Goal: Information Seeking & Learning: Compare options

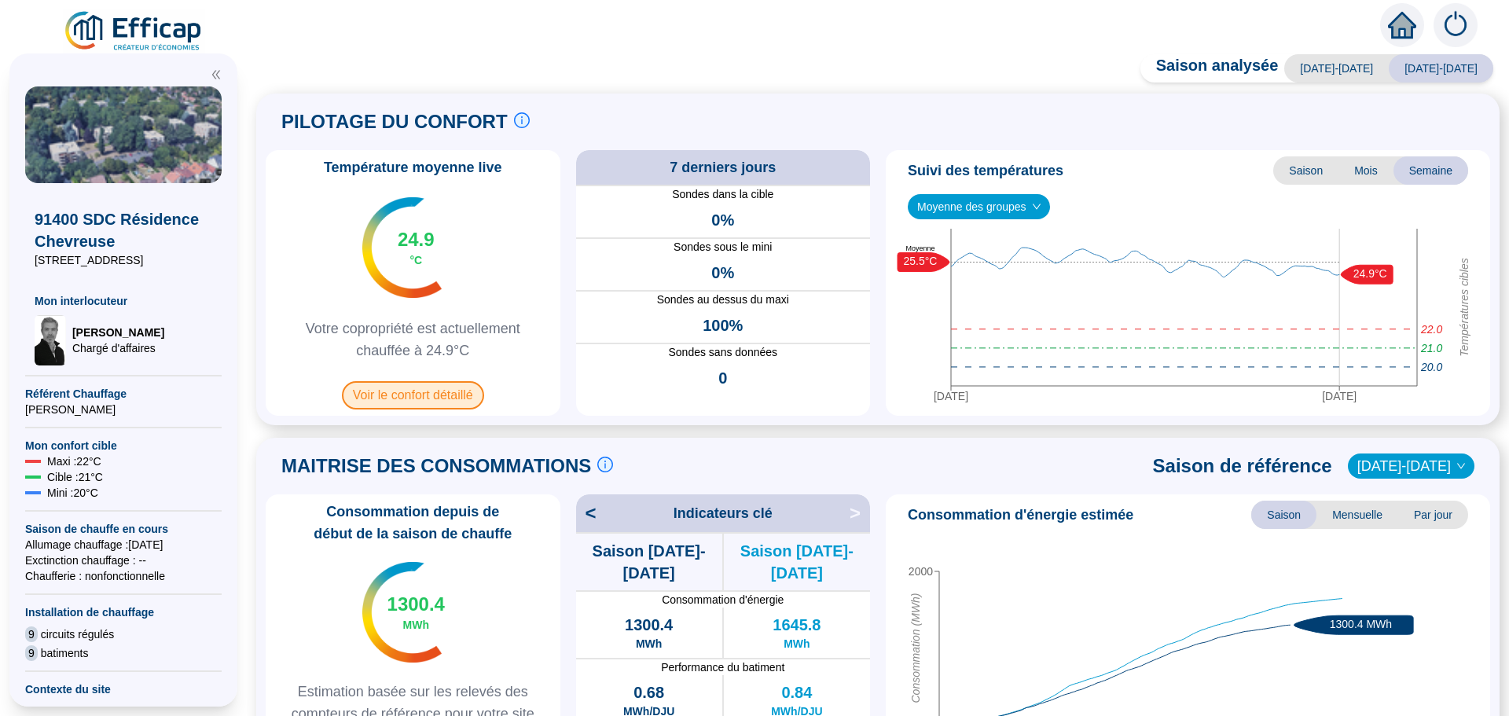
click at [438, 402] on span "Voir le confort détaillé" at bounding box center [413, 395] width 142 height 28
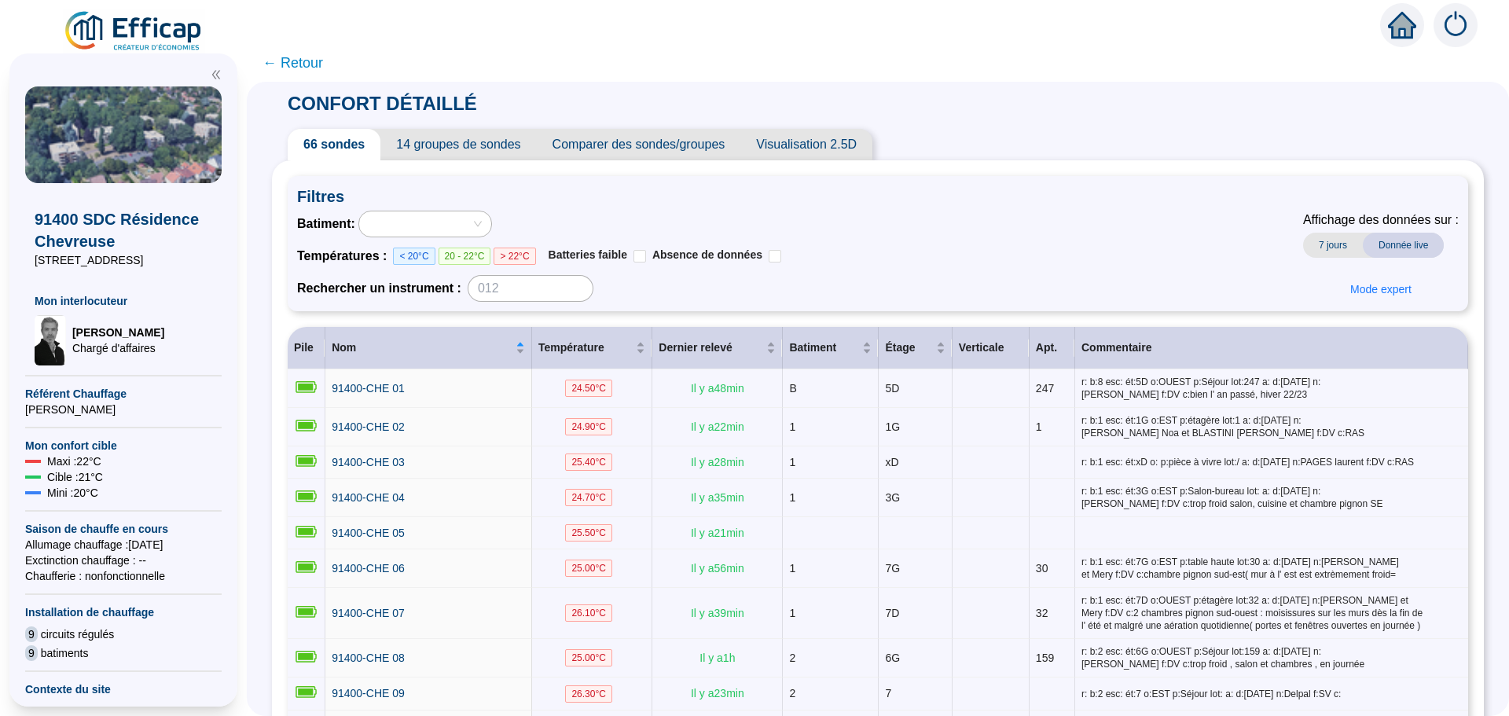
click at [667, 152] on span "Comparer des sondes/groupes" at bounding box center [639, 144] width 204 height 31
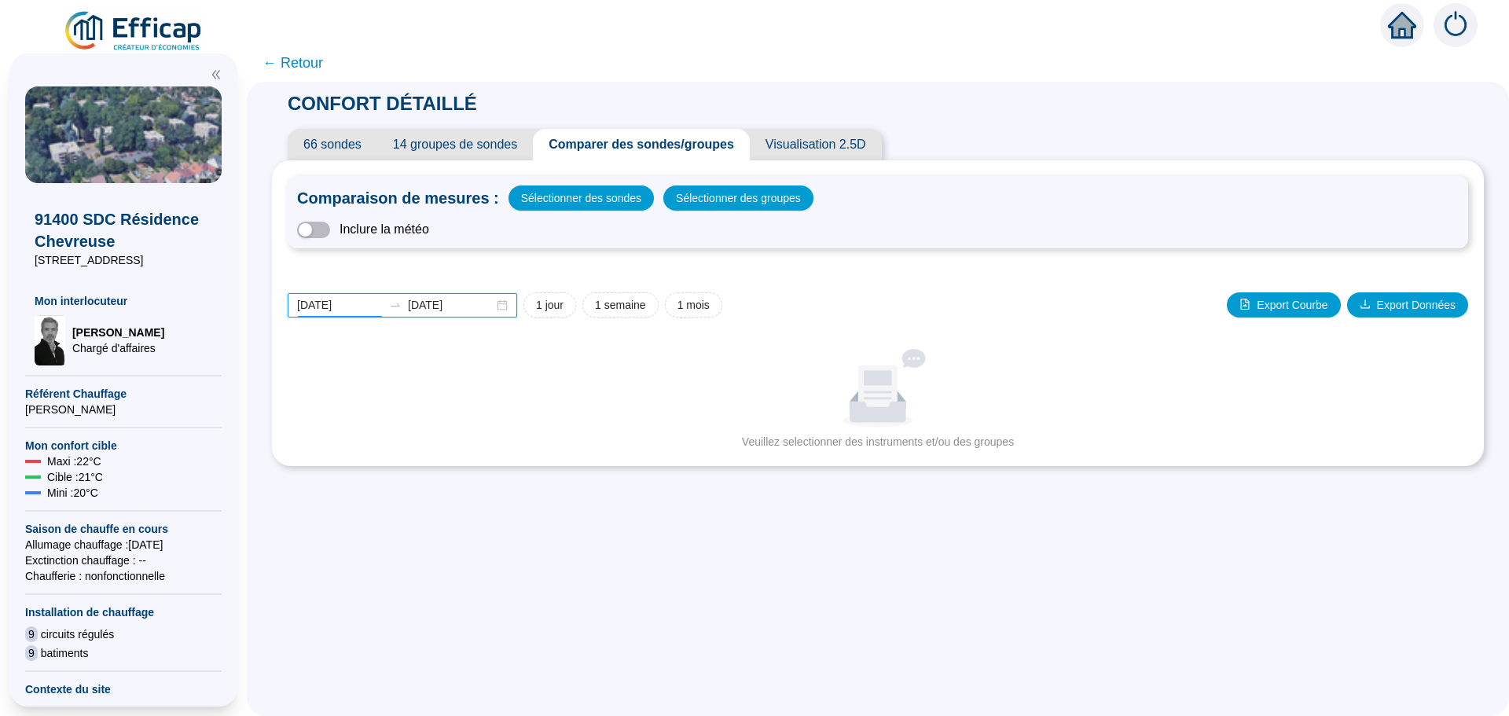
click at [364, 304] on input "[DATE]" at bounding box center [340, 305] width 86 height 17
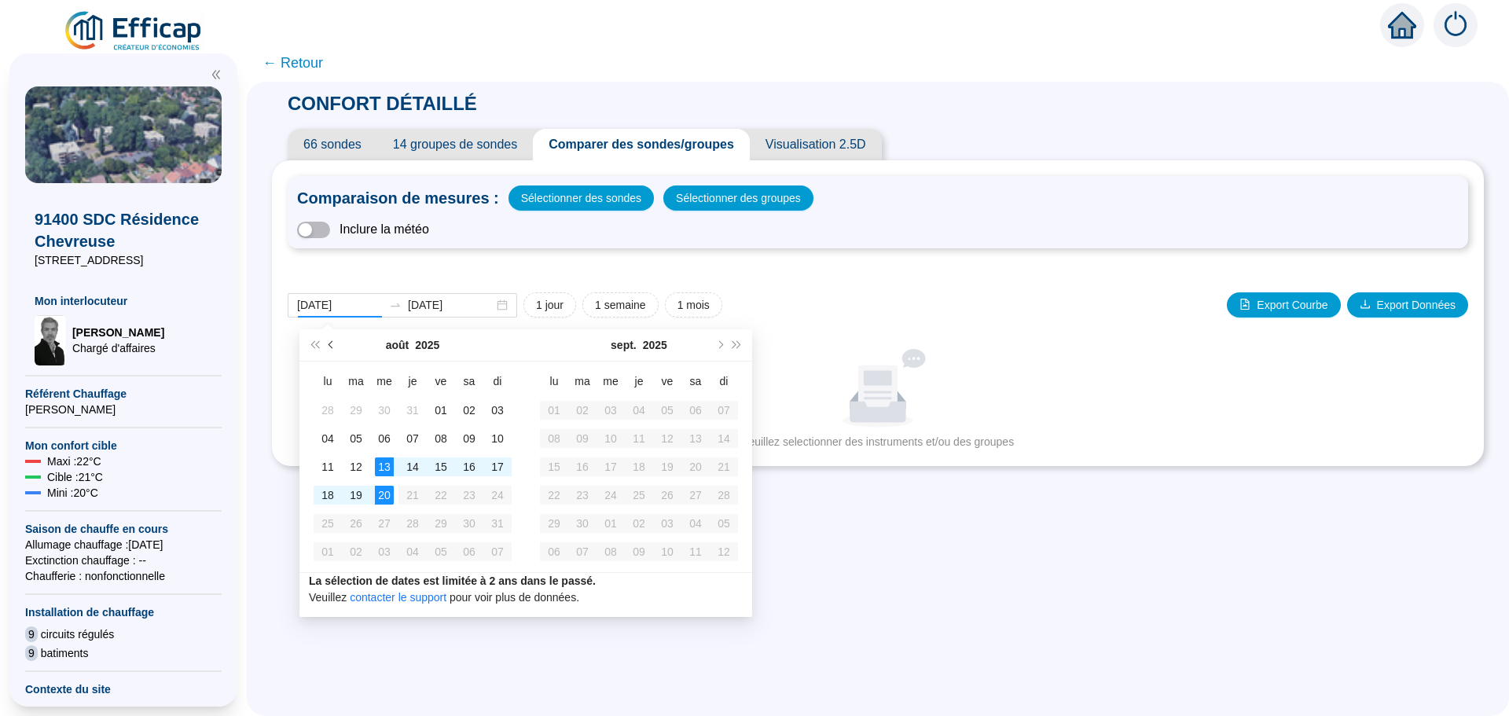
click at [334, 346] on button "Mois précédent (PageUp)" at bounding box center [331, 344] width 17 height 31
click at [334, 346] on span "Mois précédent (PageUp)" at bounding box center [332, 345] width 8 height 8
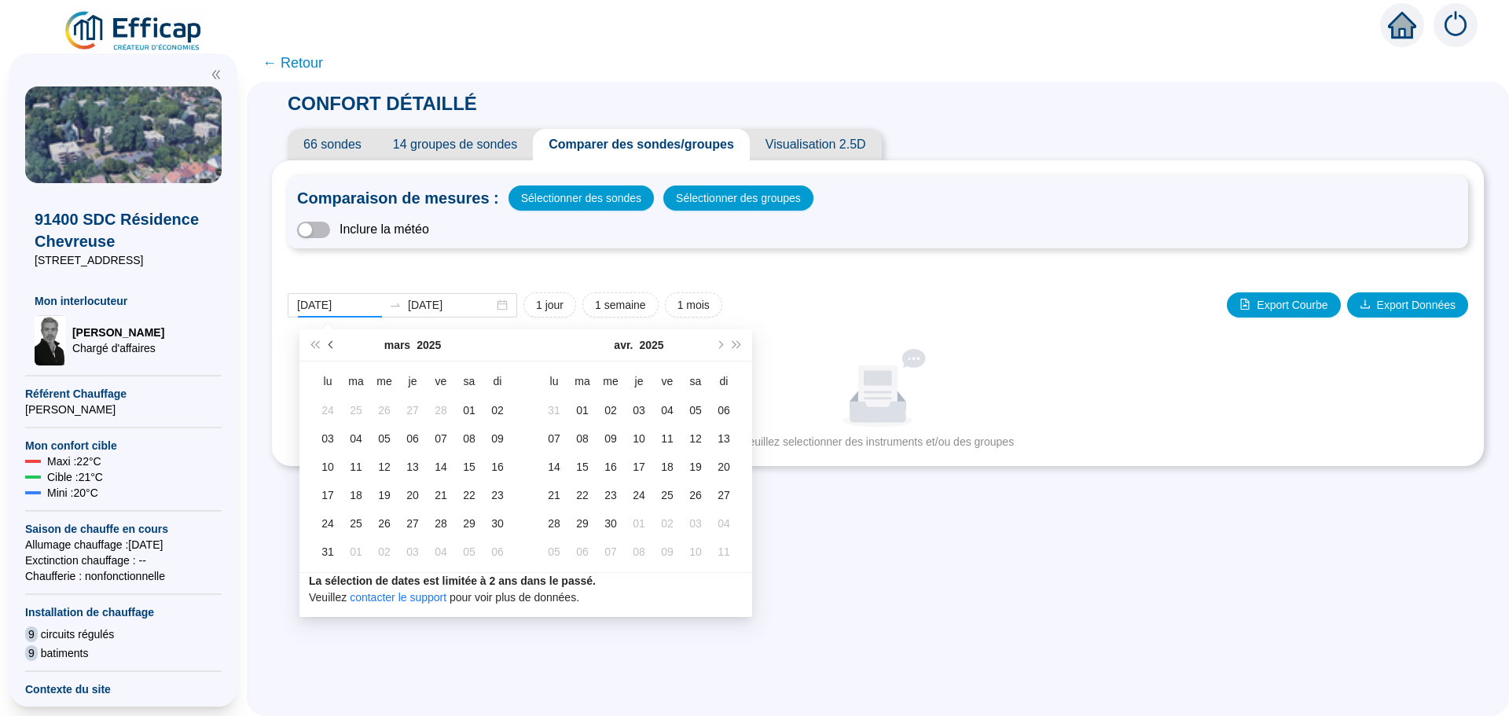
click at [334, 346] on span "Mois précédent (PageUp)" at bounding box center [332, 345] width 8 height 8
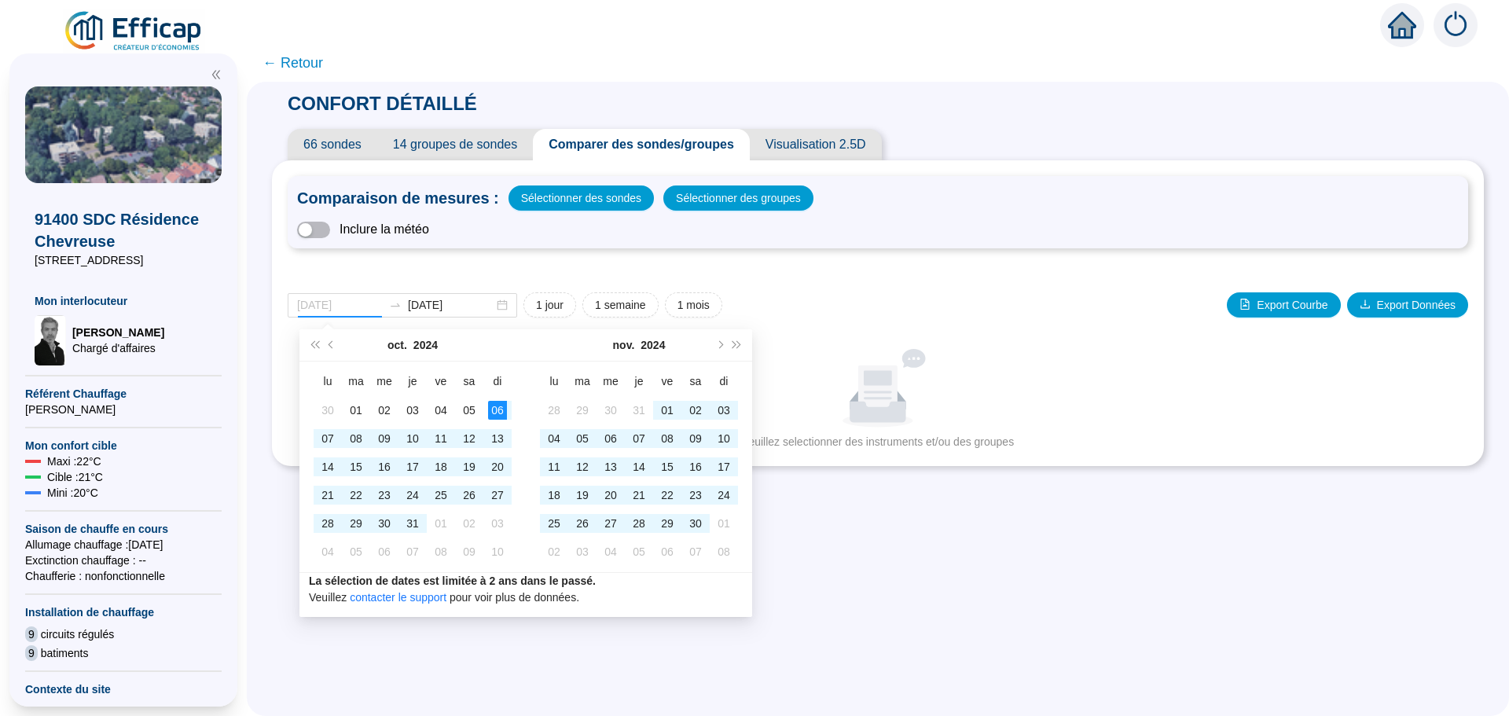
type input "[DATE]"
click at [493, 406] on div "06" at bounding box center [497, 410] width 19 height 19
click at [719, 344] on span "Mois suivant (PageDown)" at bounding box center [719, 345] width 8 height 8
type input "[DATE]"
click at [590, 552] on div "31" at bounding box center [582, 551] width 19 height 19
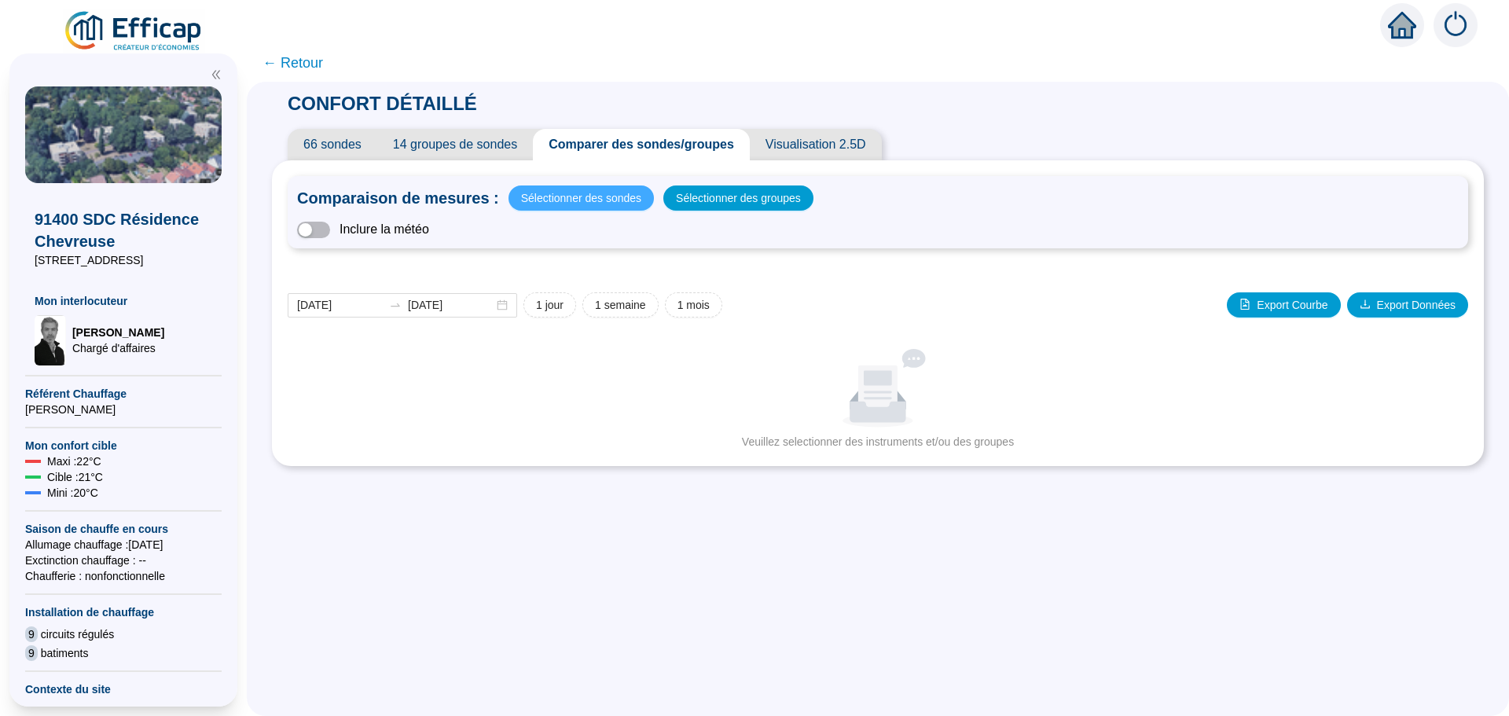
click at [585, 198] on span "Sélectionner des sondes" at bounding box center [581, 198] width 120 height 22
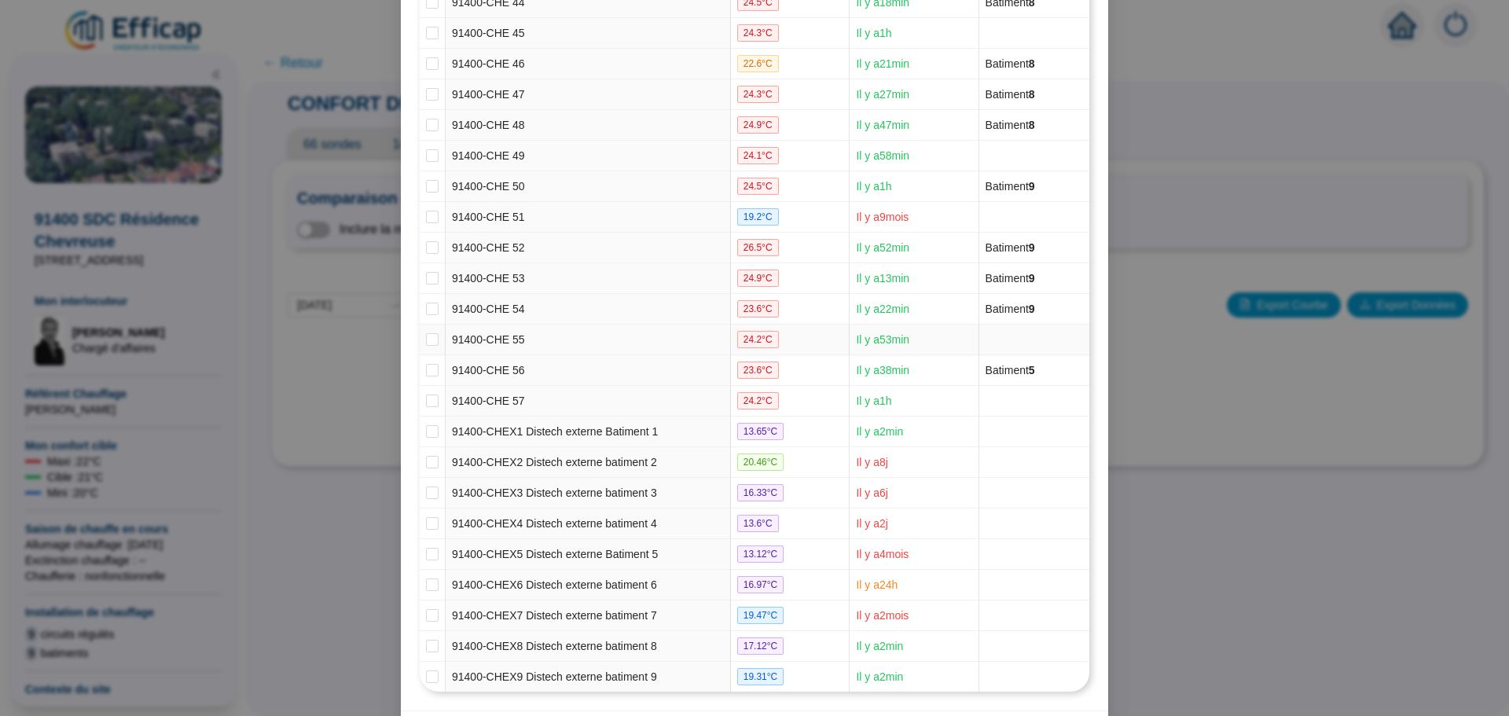
scroll to position [1609, 0]
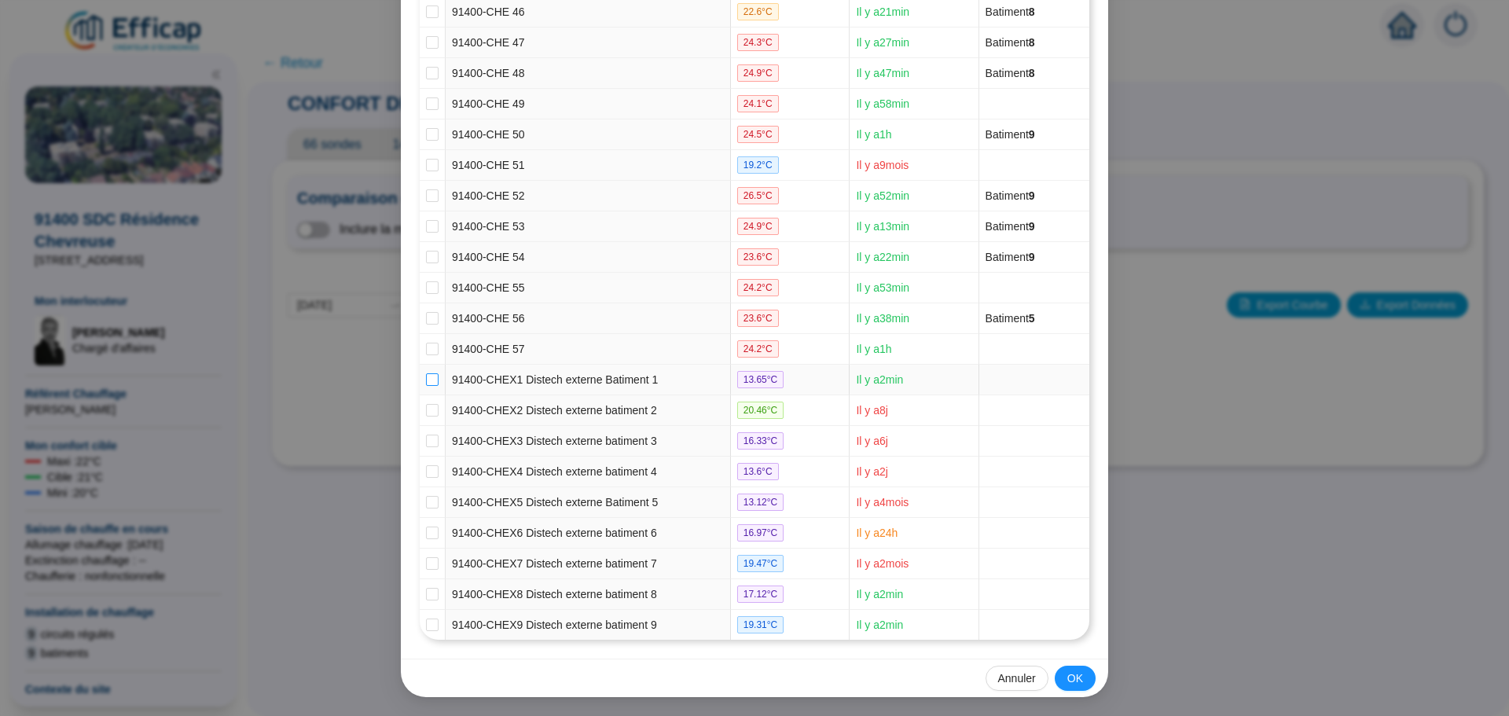
click at [428, 373] on input "checkbox" at bounding box center [432, 379] width 13 height 13
checkbox input "true"
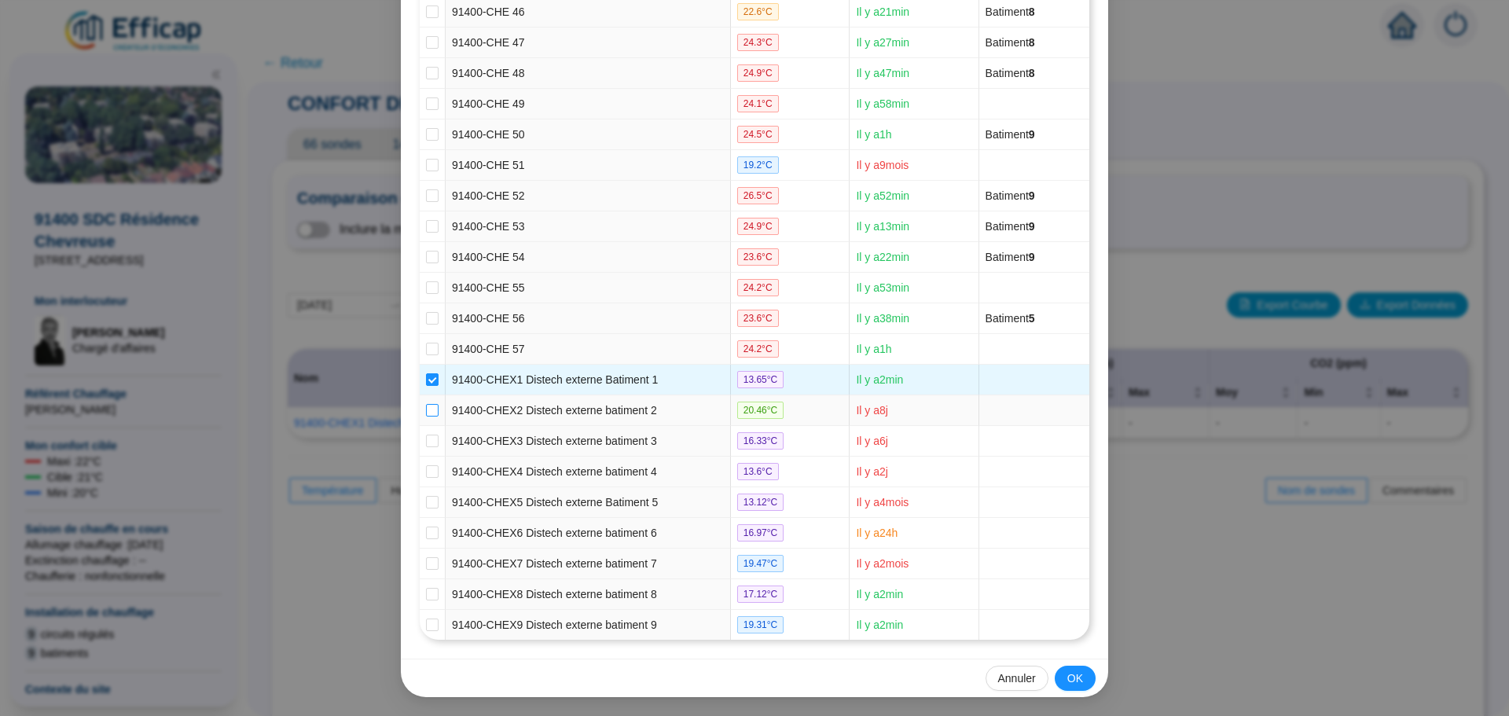
click at [426, 410] on input "checkbox" at bounding box center [432, 410] width 13 height 13
checkbox input "true"
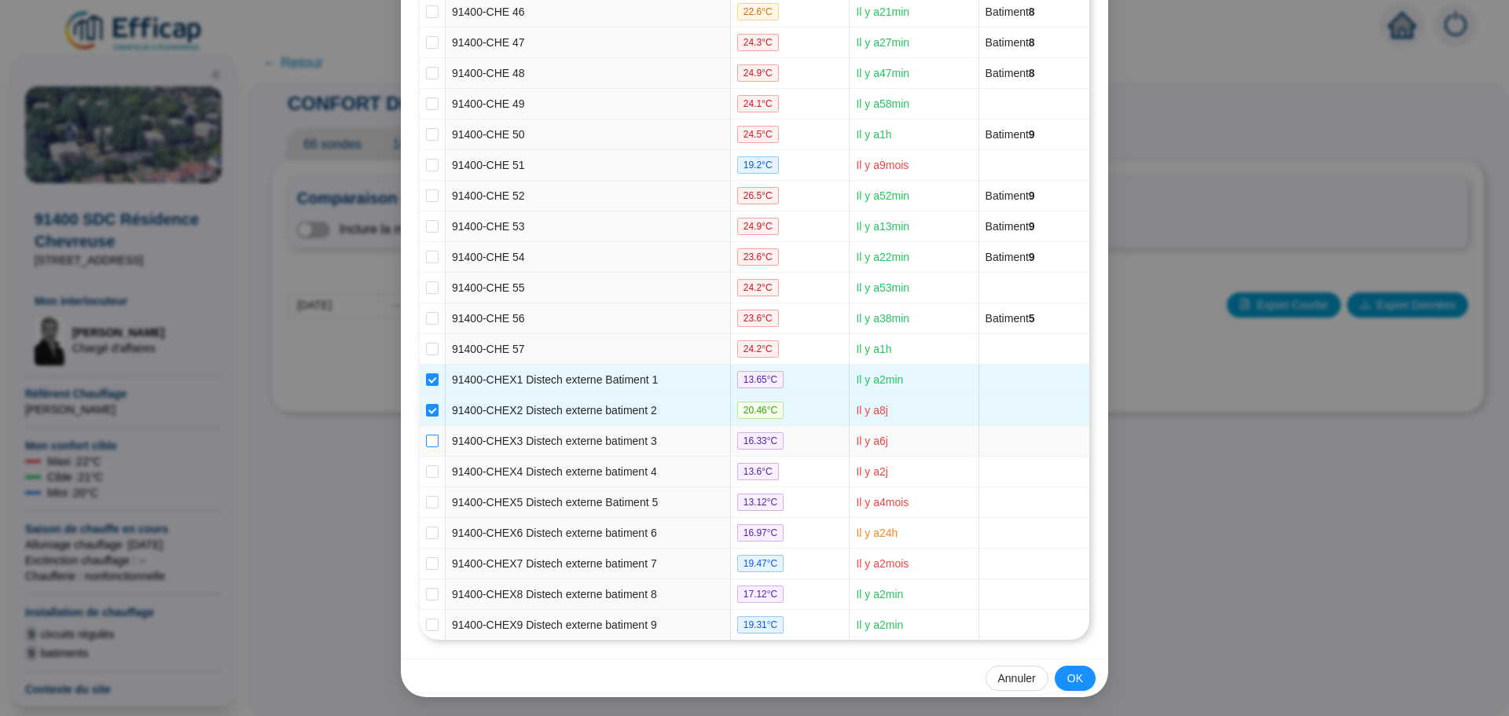
click at [426, 435] on input "checkbox" at bounding box center [432, 441] width 13 height 13
checkbox input "true"
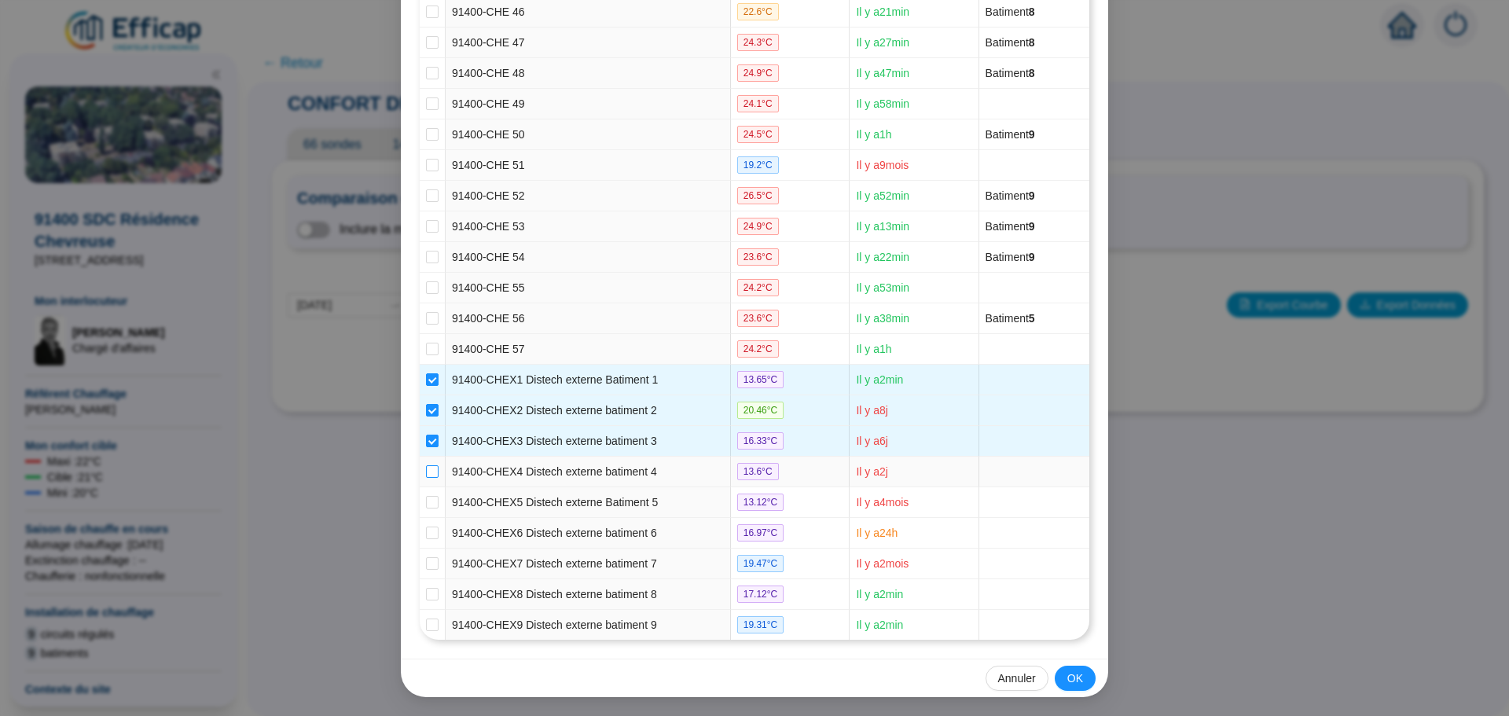
click at [426, 470] on input "checkbox" at bounding box center [432, 471] width 13 height 13
checkbox input "true"
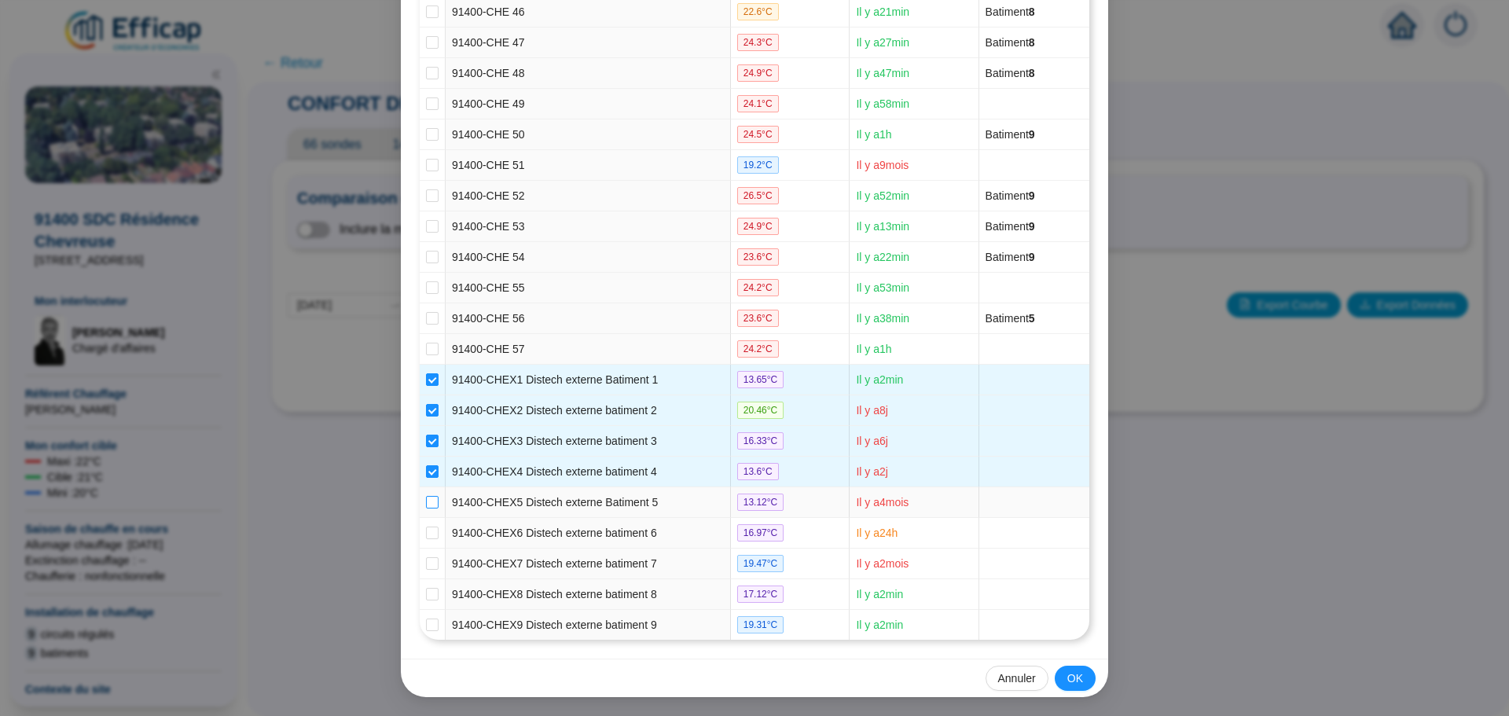
click at [426, 499] on input "checkbox" at bounding box center [432, 502] width 13 height 13
checkbox input "true"
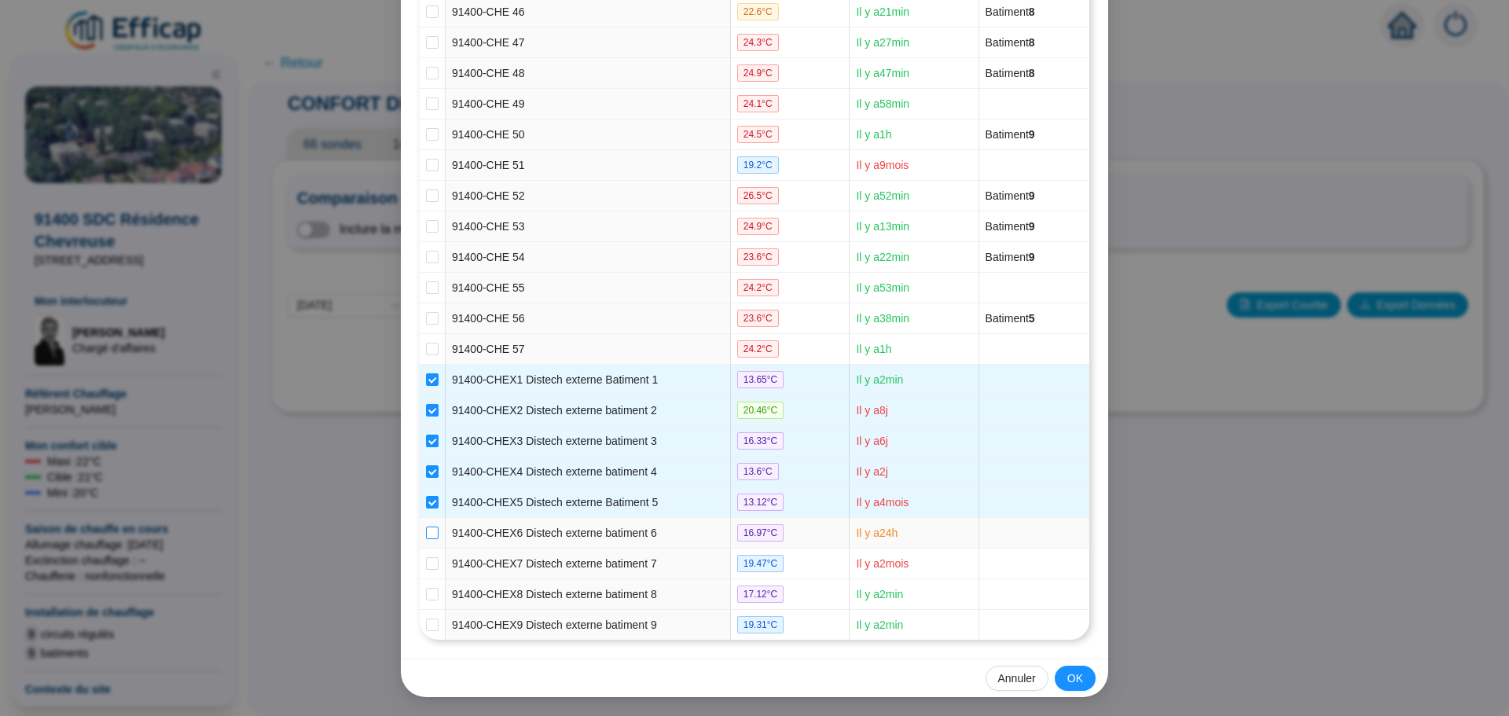
click at [426, 531] on input "checkbox" at bounding box center [432, 533] width 13 height 13
checkbox input "true"
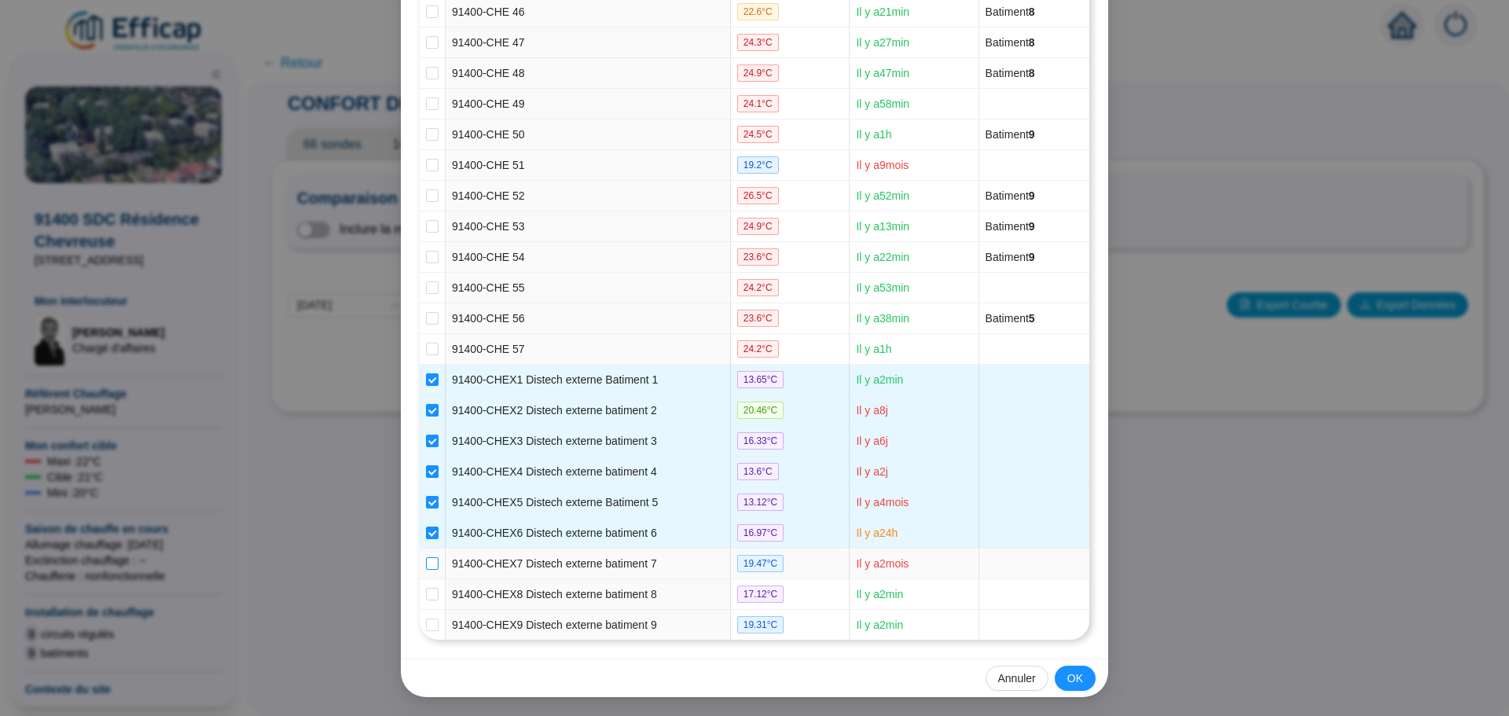
click at [426, 567] on input "checkbox" at bounding box center [432, 563] width 13 height 13
checkbox input "true"
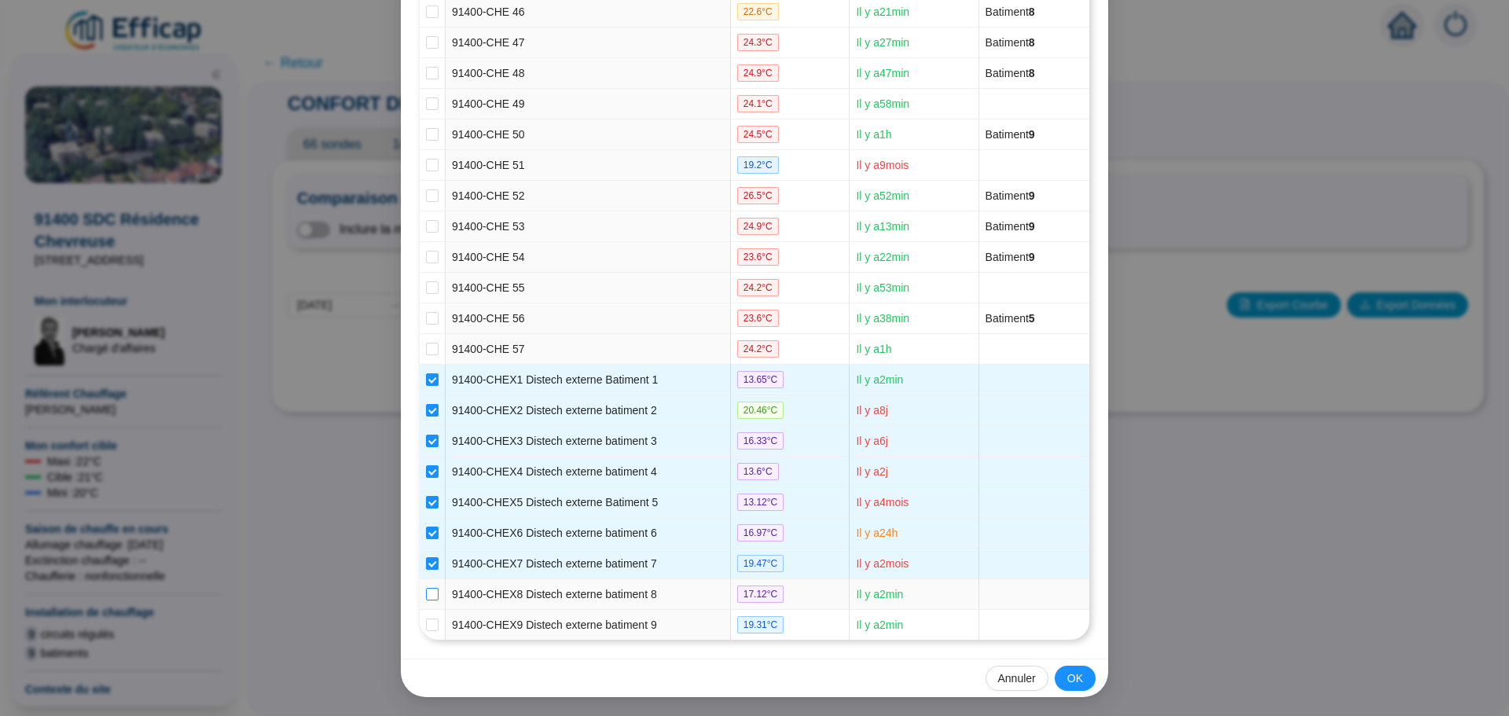
click at [426, 593] on input "checkbox" at bounding box center [432, 594] width 13 height 13
checkbox input "true"
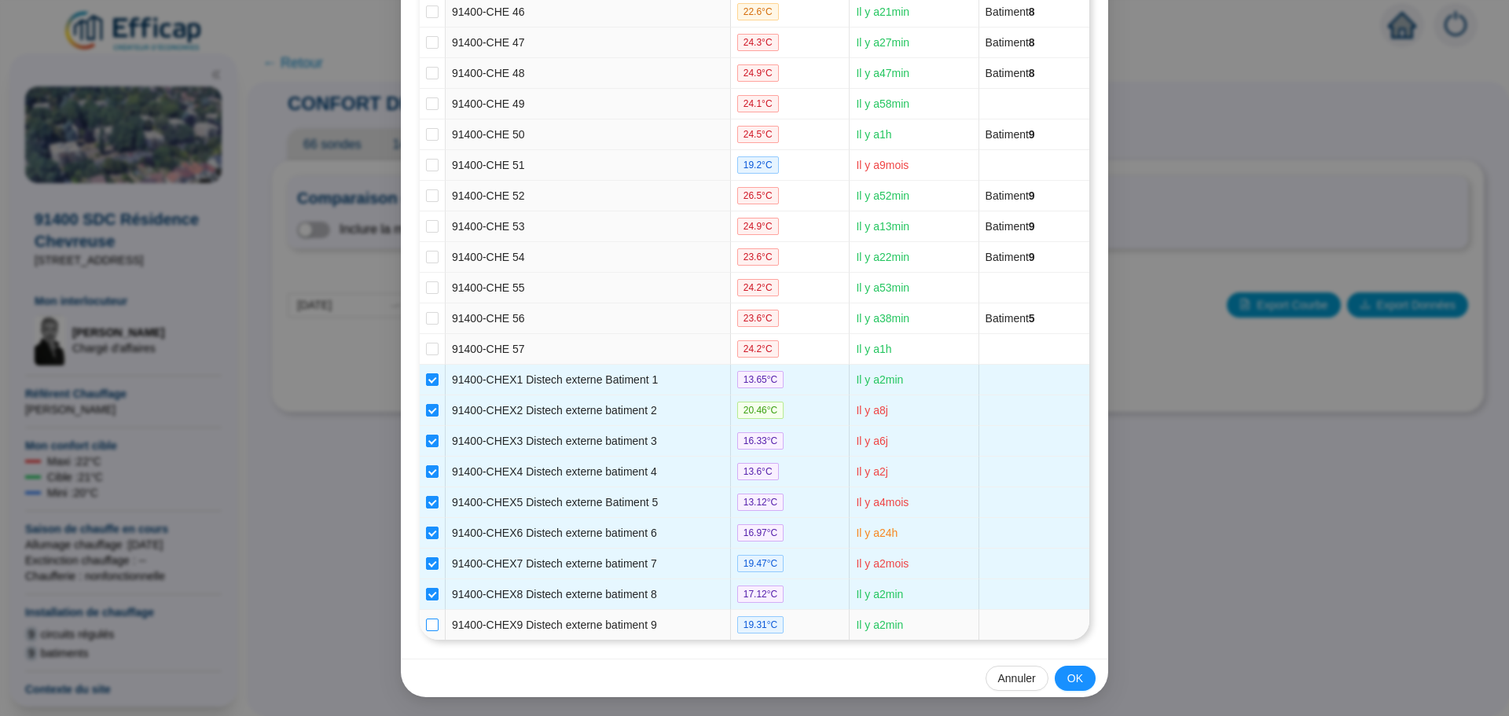
click at [426, 627] on input "checkbox" at bounding box center [432, 624] width 13 height 13
checkbox input "true"
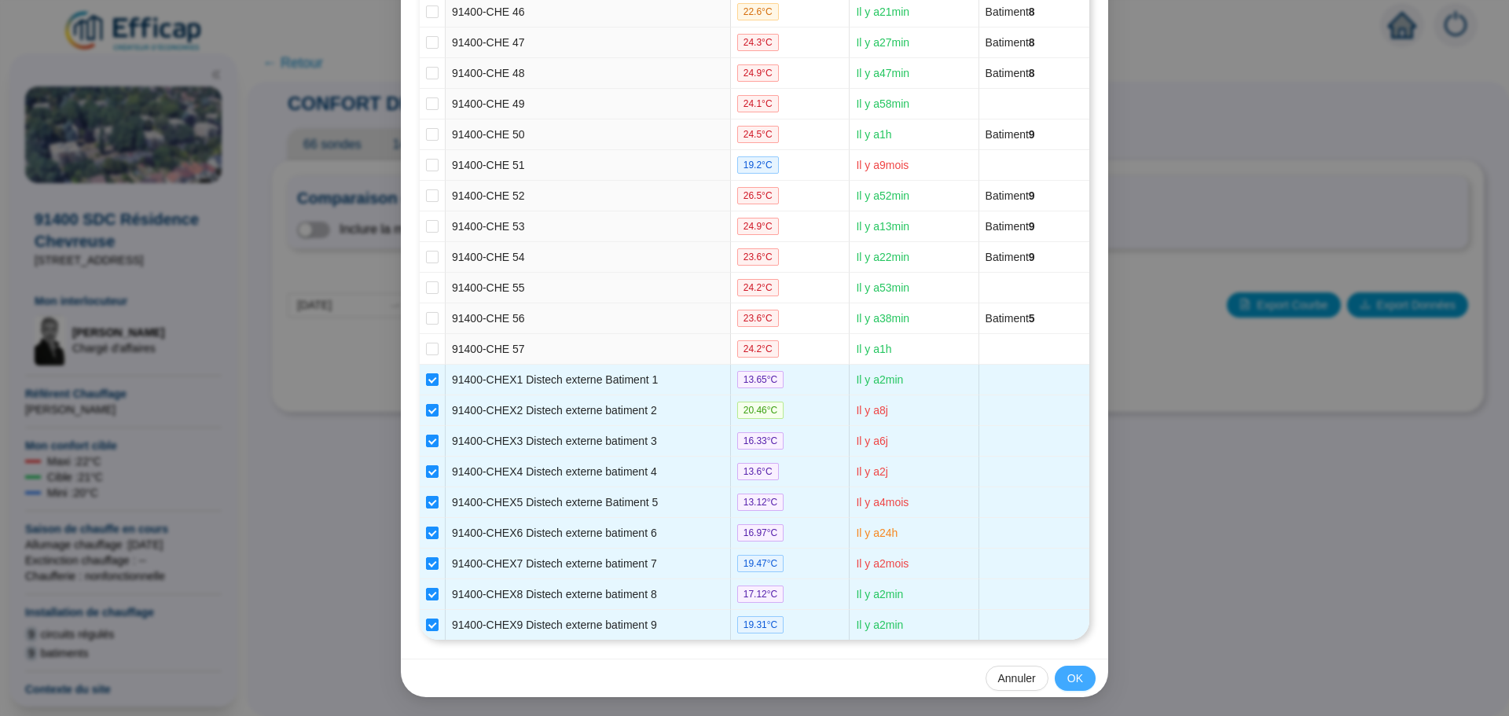
click at [1072, 678] on span "OK" at bounding box center [1075, 678] width 16 height 17
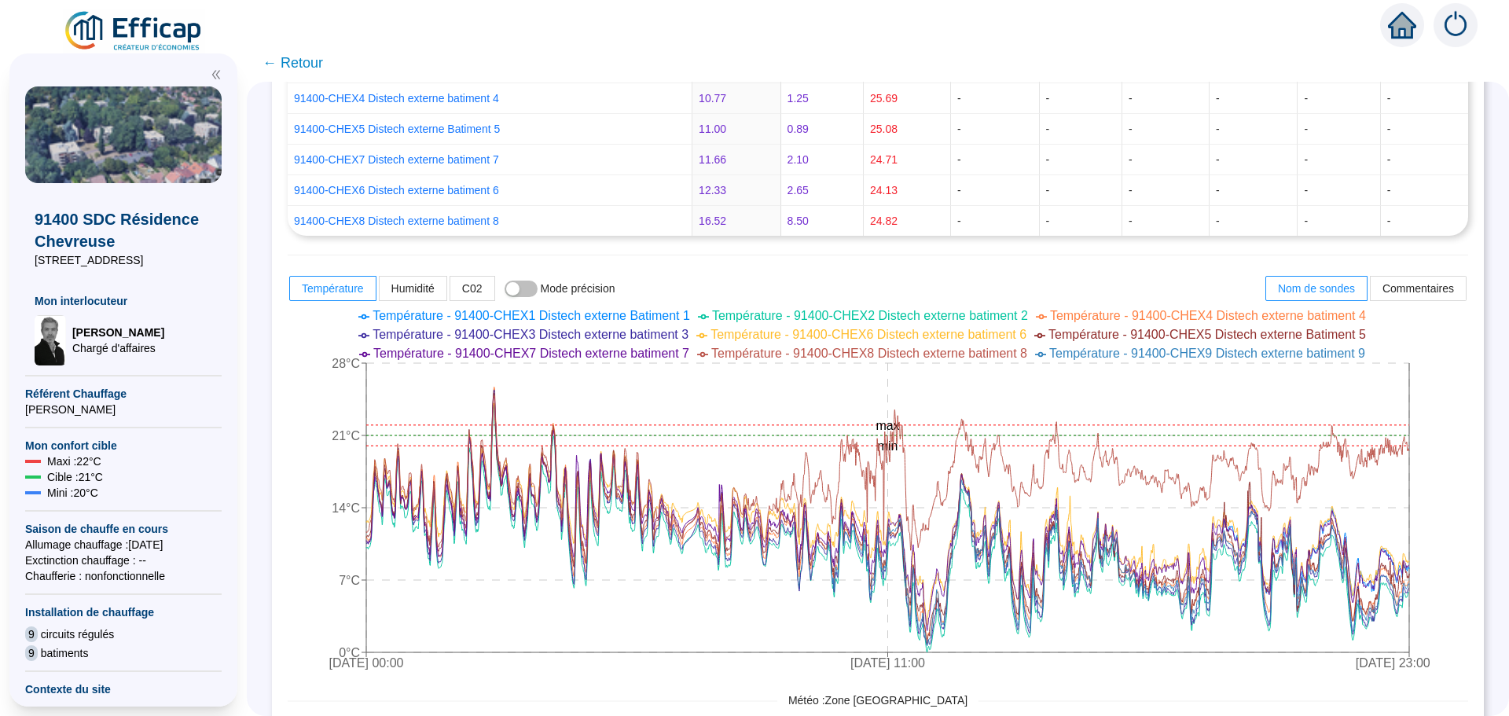
scroll to position [526, 0]
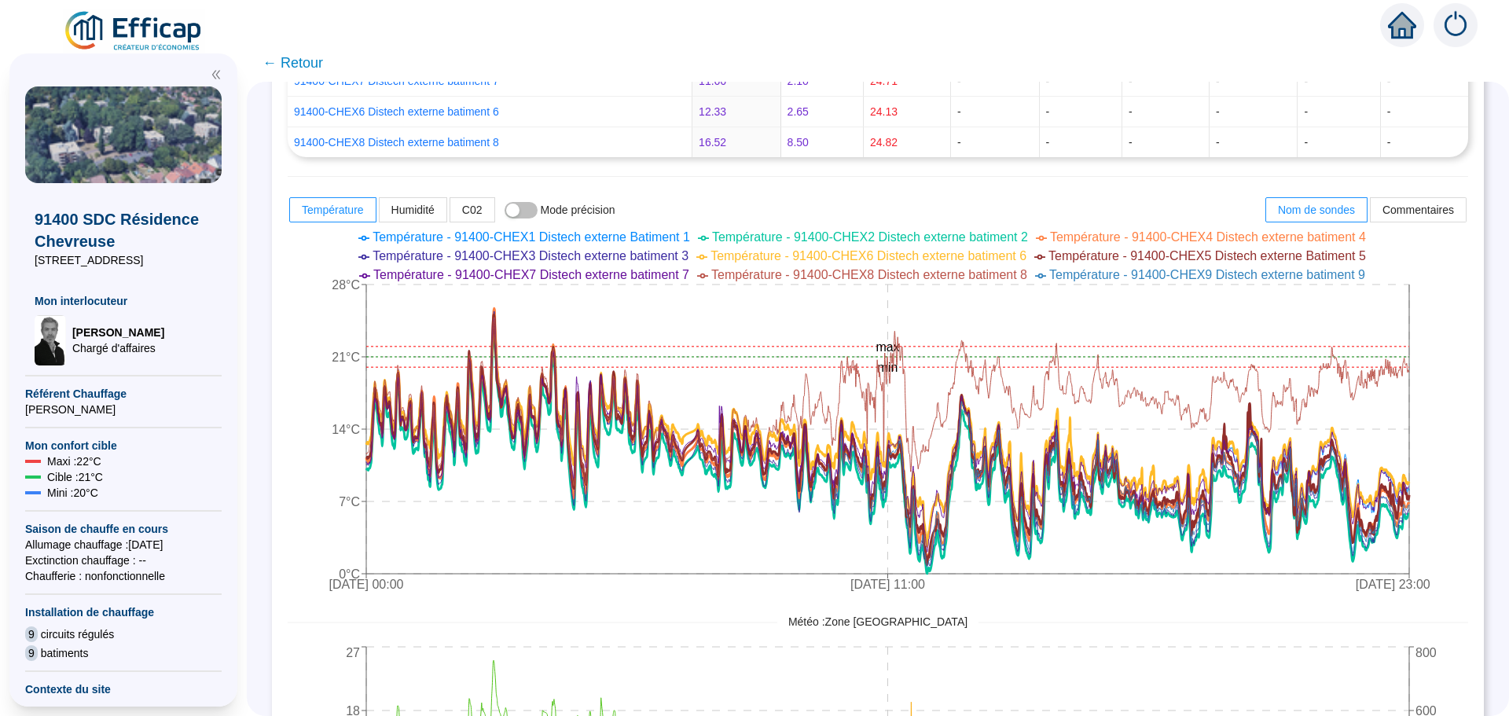
click at [1061, 592] on icon "[DATE] 00:00 [DATE] 11:00 [DATE] 23:00 0°C 7°C 14°C 21°C 28°C min max" at bounding box center [866, 412] width 1157 height 377
click at [314, 68] on span "← Retour" at bounding box center [292, 63] width 61 height 22
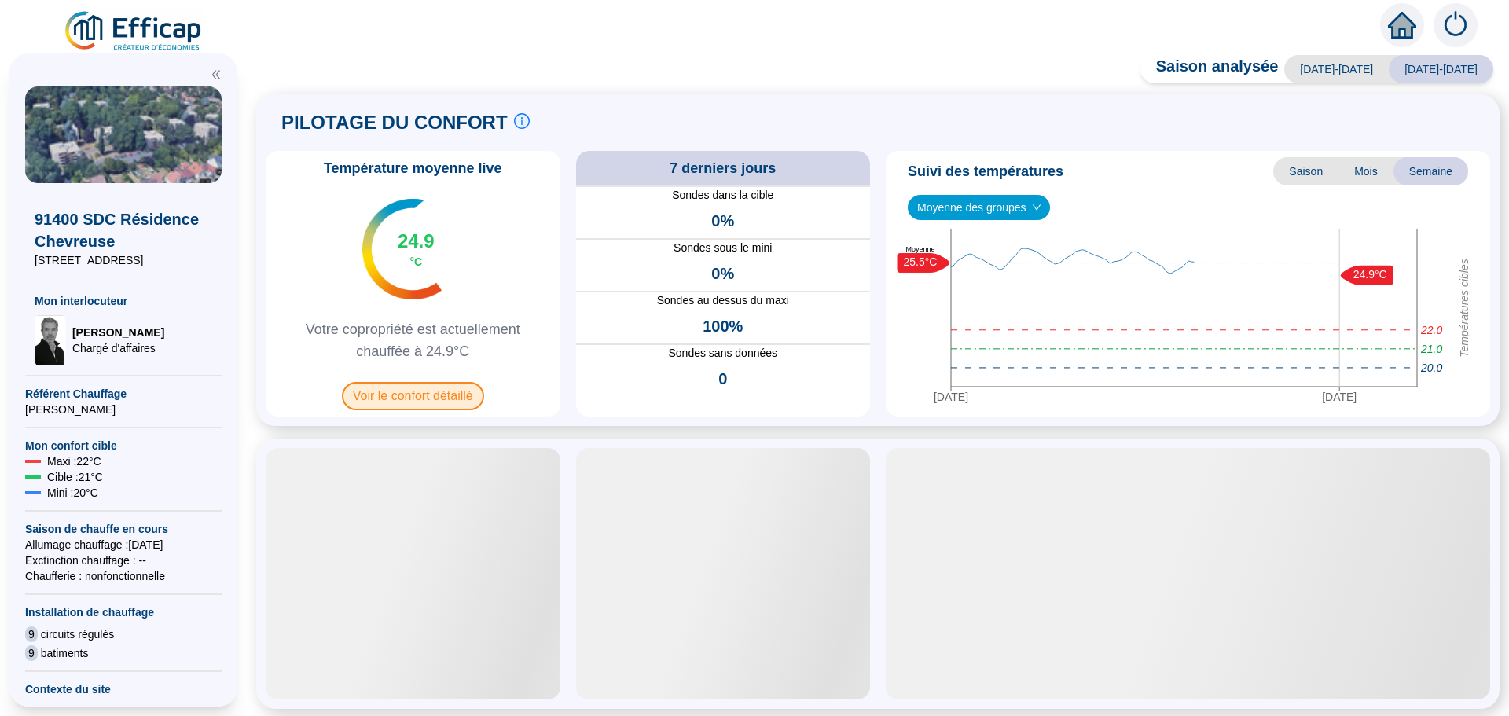
click at [410, 390] on span "Voir le confort détaillé" at bounding box center [413, 396] width 142 height 28
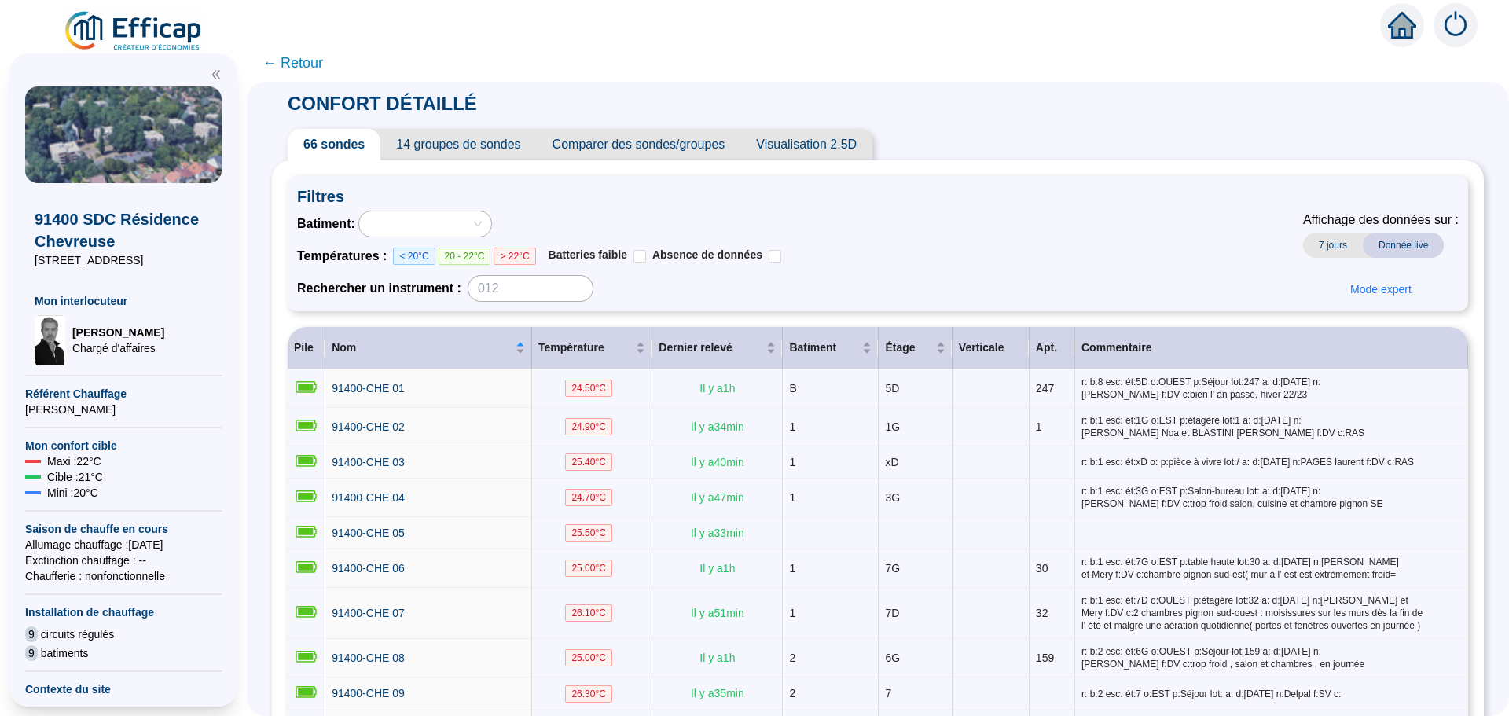
click at [640, 148] on span "Comparer des sondes/groupes" at bounding box center [639, 144] width 204 height 31
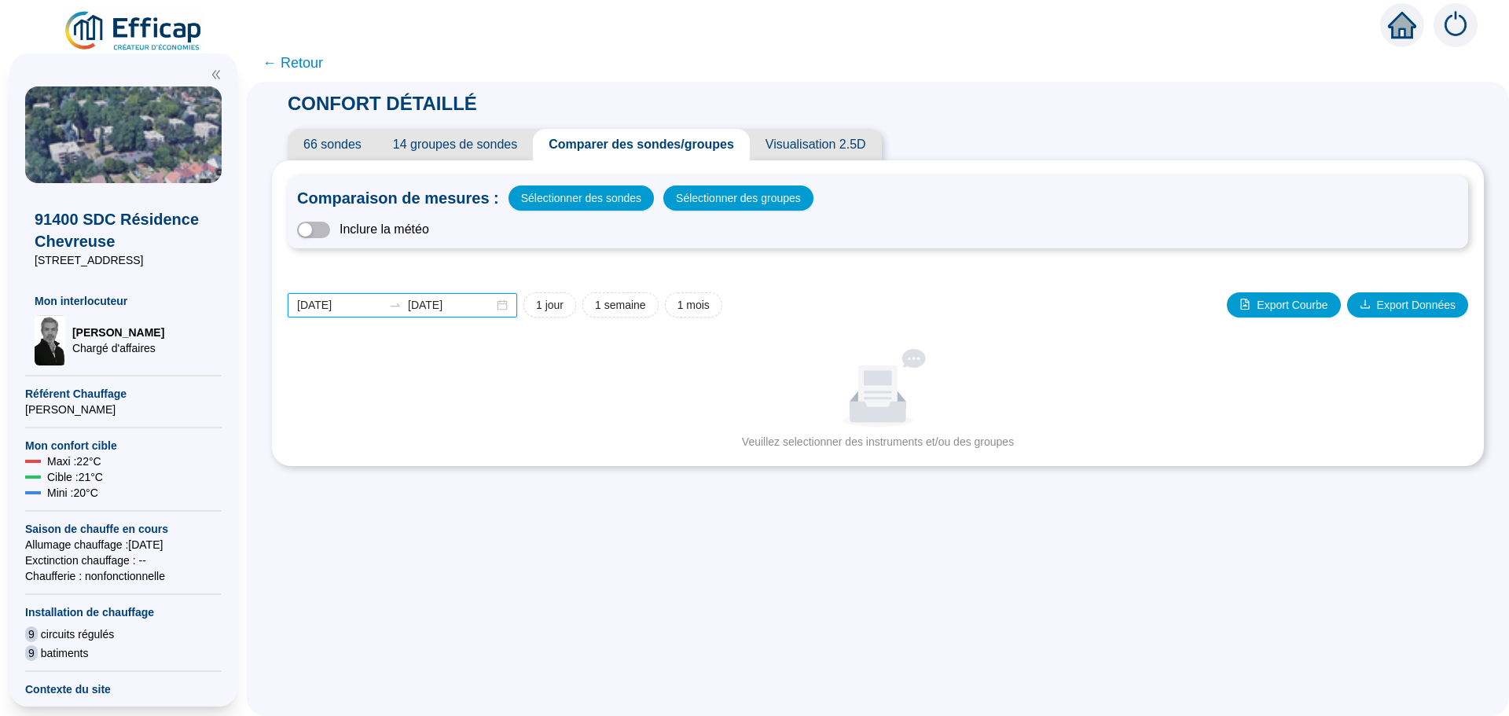
click at [371, 306] on input "[DATE]" at bounding box center [340, 305] width 86 height 17
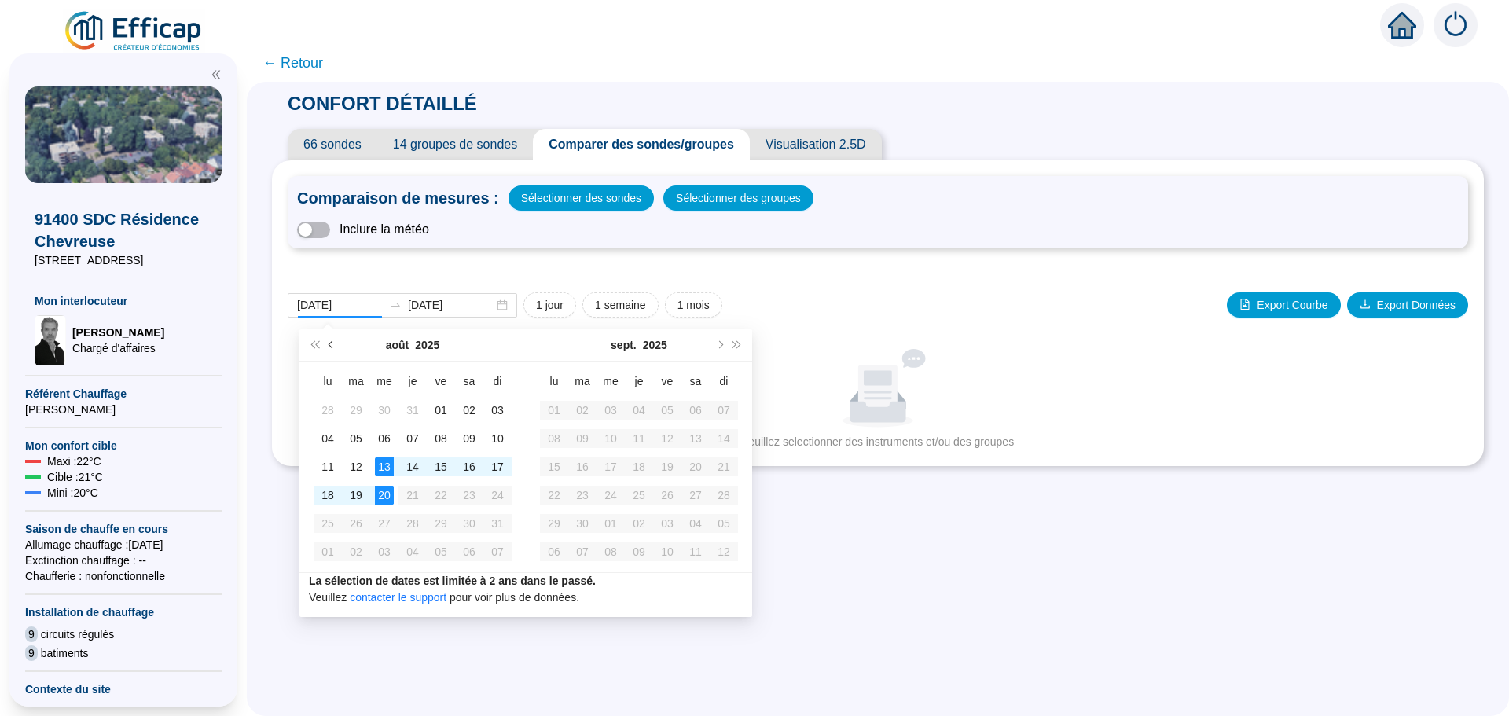
click at [335, 346] on button "Mois précédent (PageUp)" at bounding box center [331, 344] width 17 height 31
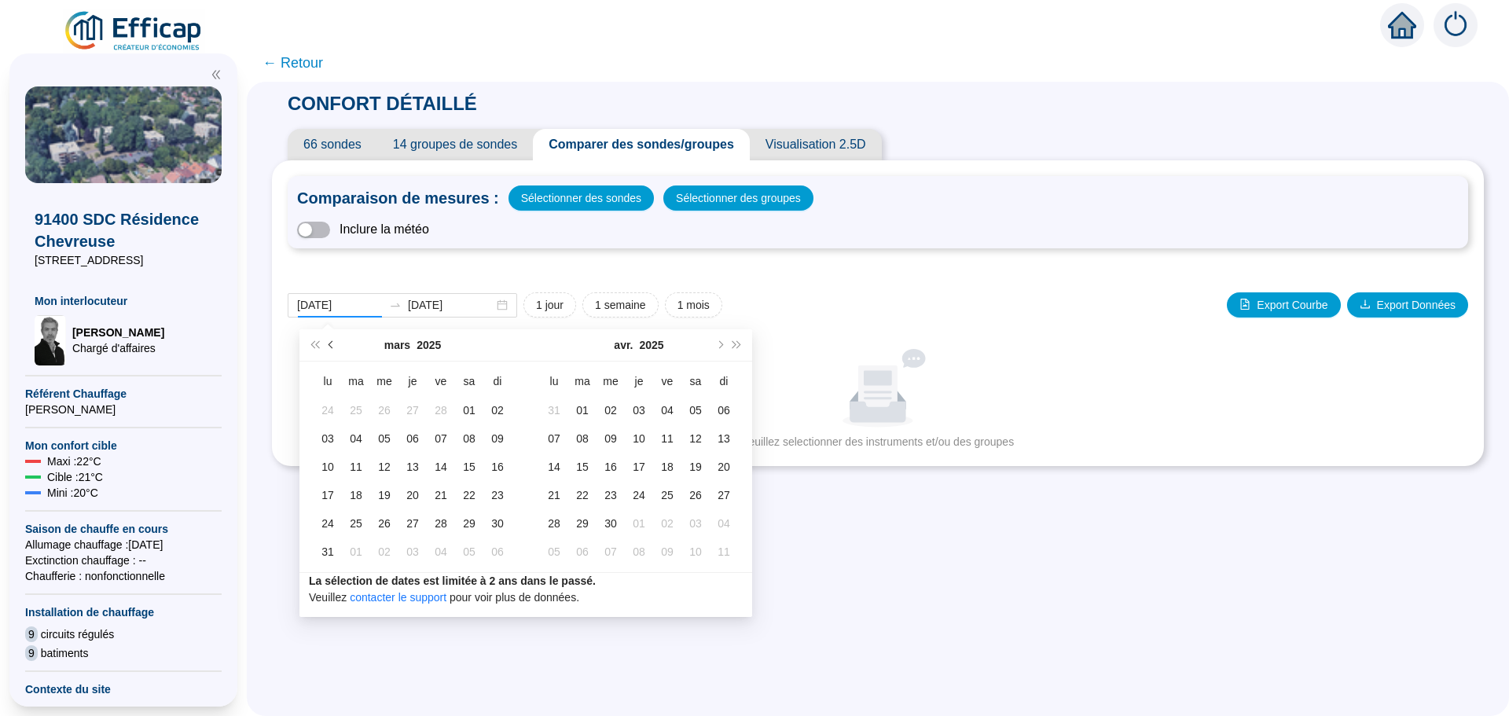
click at [335, 346] on button "Mois précédent (PageUp)" at bounding box center [331, 344] width 17 height 31
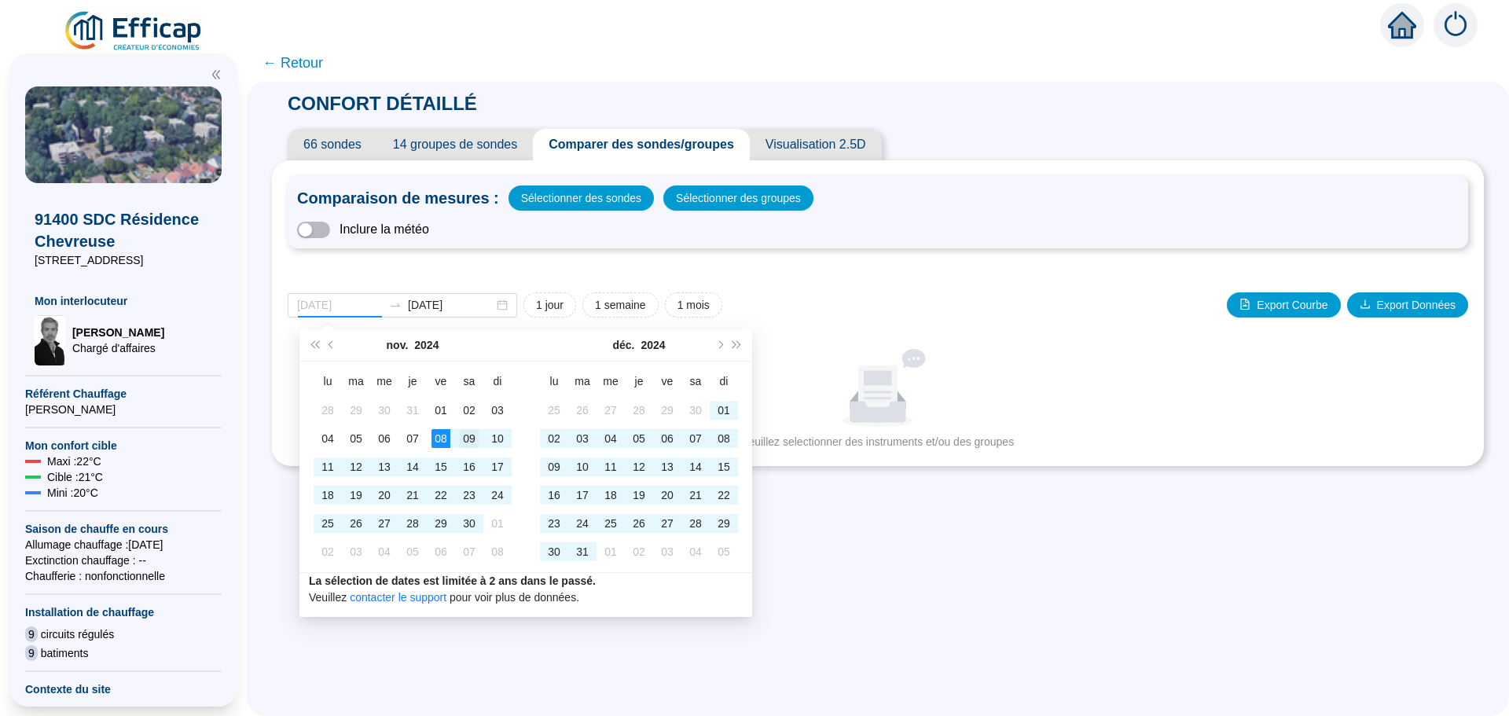
type input "[DATE]"
click at [470, 439] on div "09" at bounding box center [469, 438] width 19 height 19
click at [718, 349] on button "Mois suivant (PageDown)" at bounding box center [718, 344] width 17 height 31
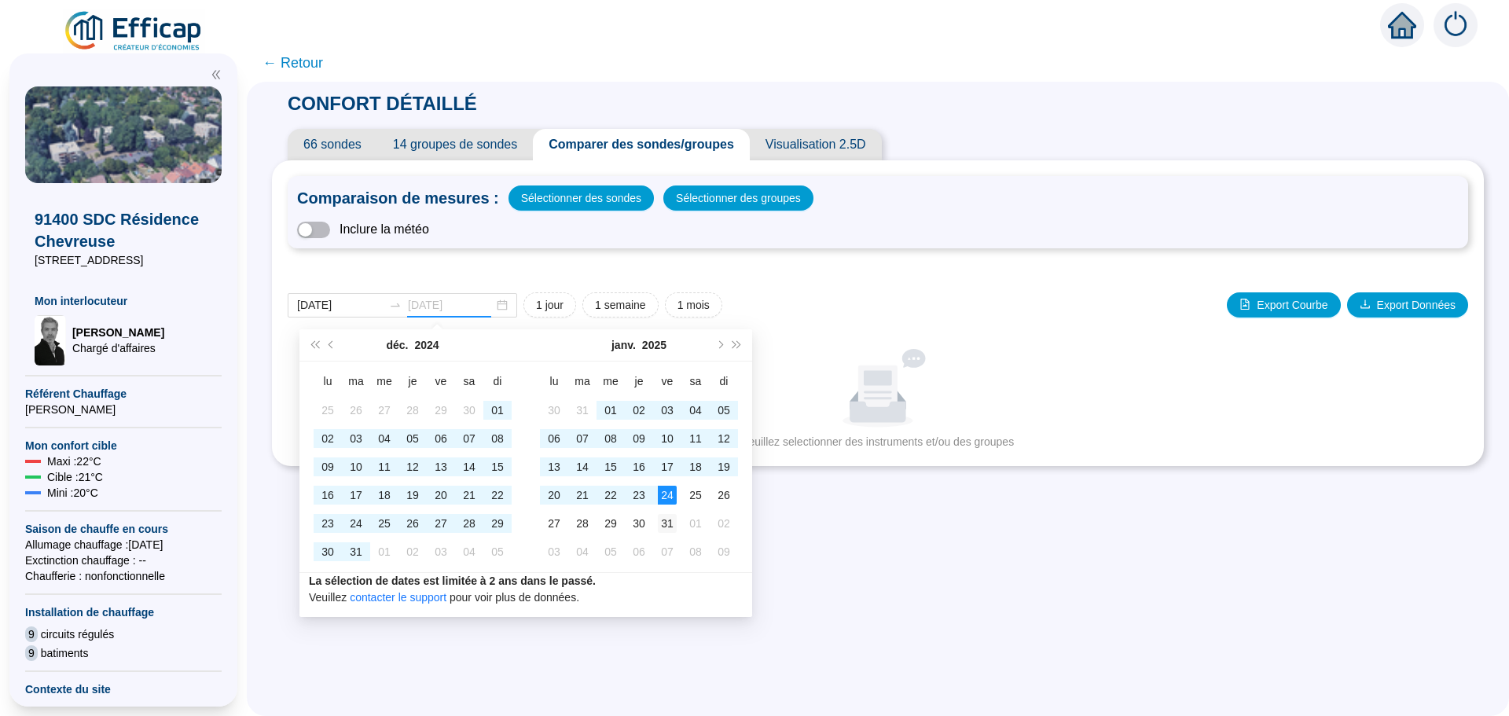
type input "[DATE]"
click at [662, 524] on div "31" at bounding box center [667, 523] width 19 height 19
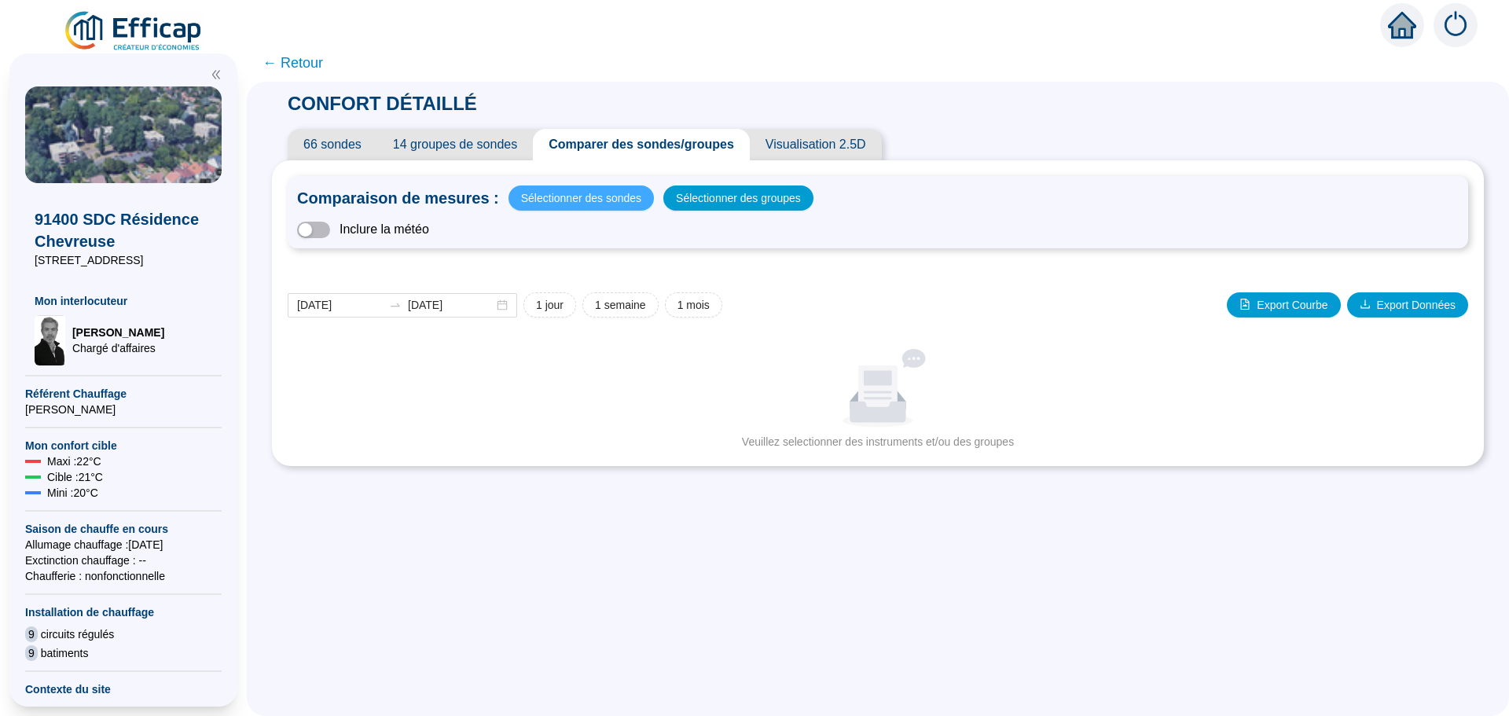
click at [558, 199] on span "Sélectionner des sondes" at bounding box center [581, 198] width 120 height 22
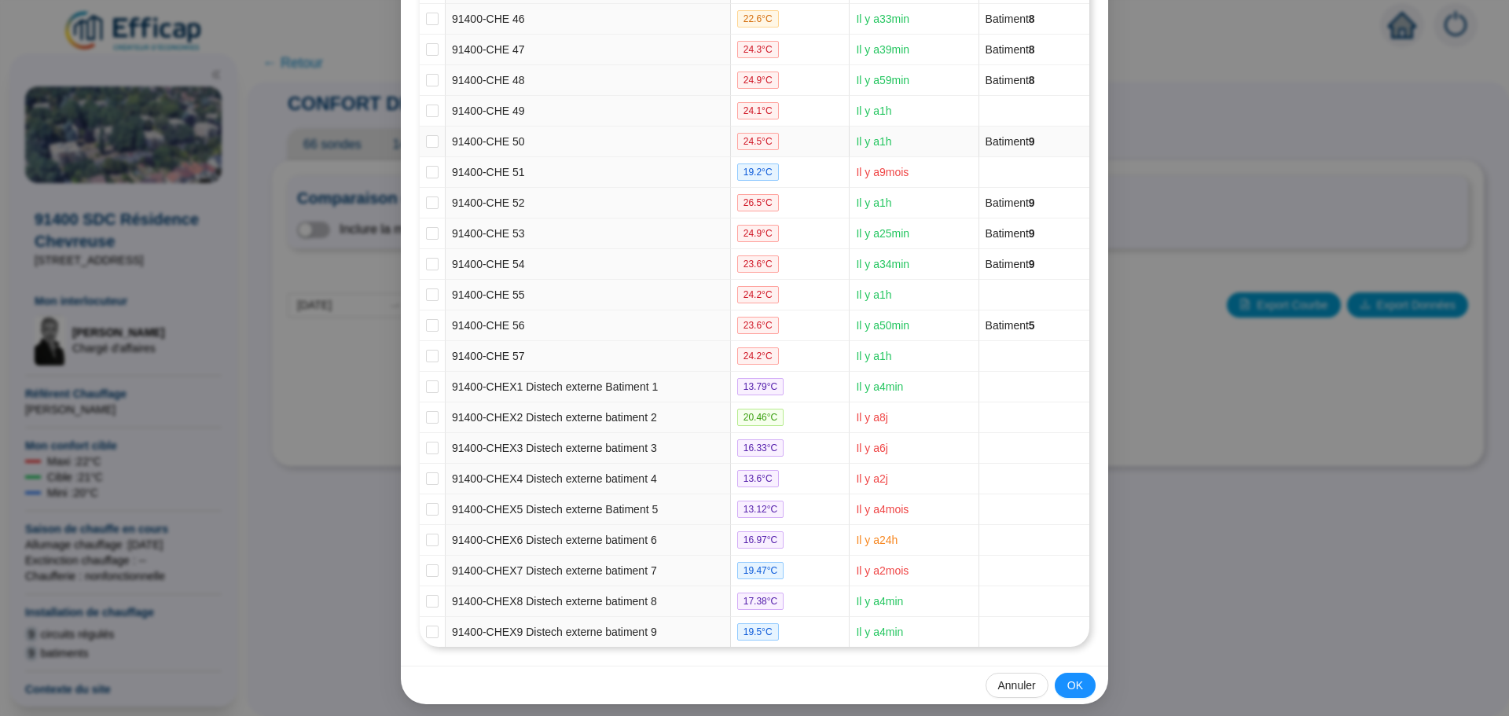
scroll to position [1609, 0]
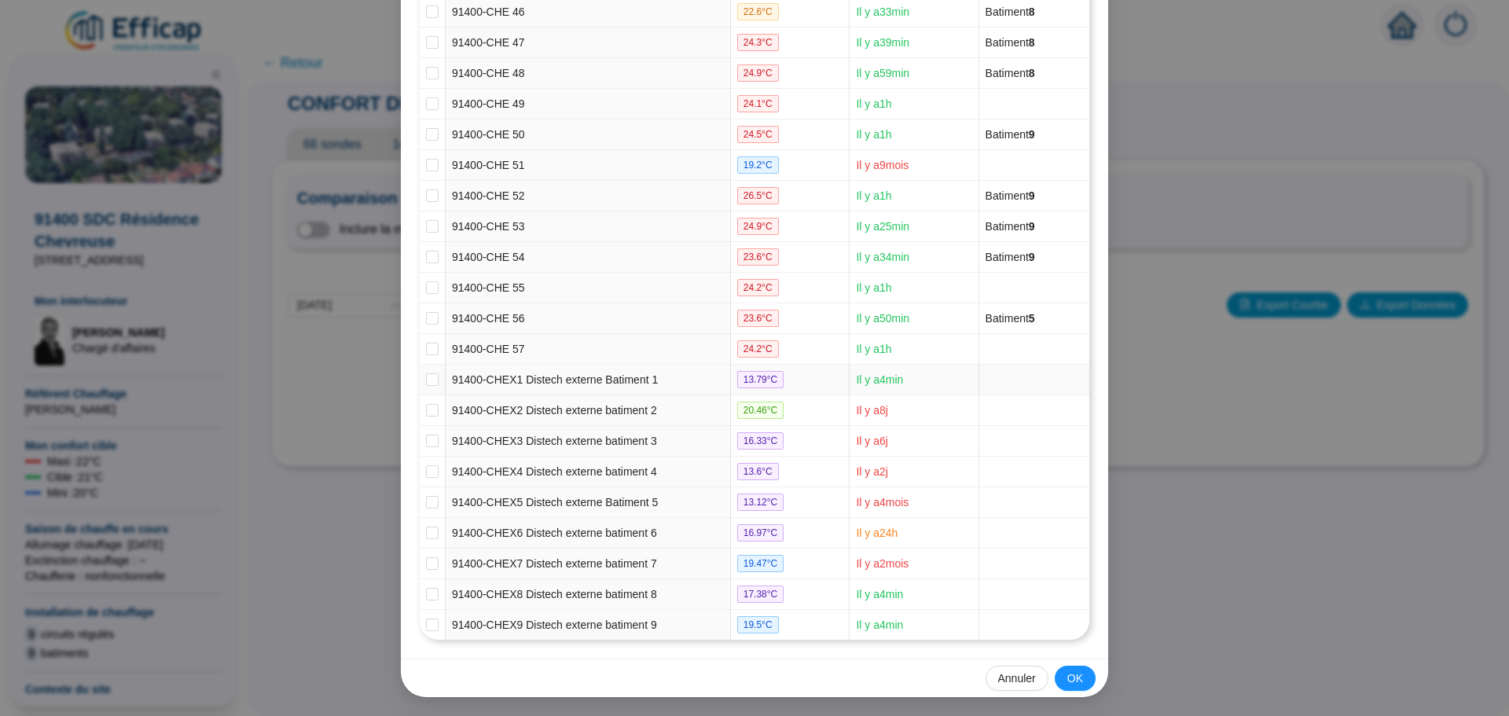
click at [429, 377] on input "checkbox" at bounding box center [432, 379] width 13 height 13
checkbox input "true"
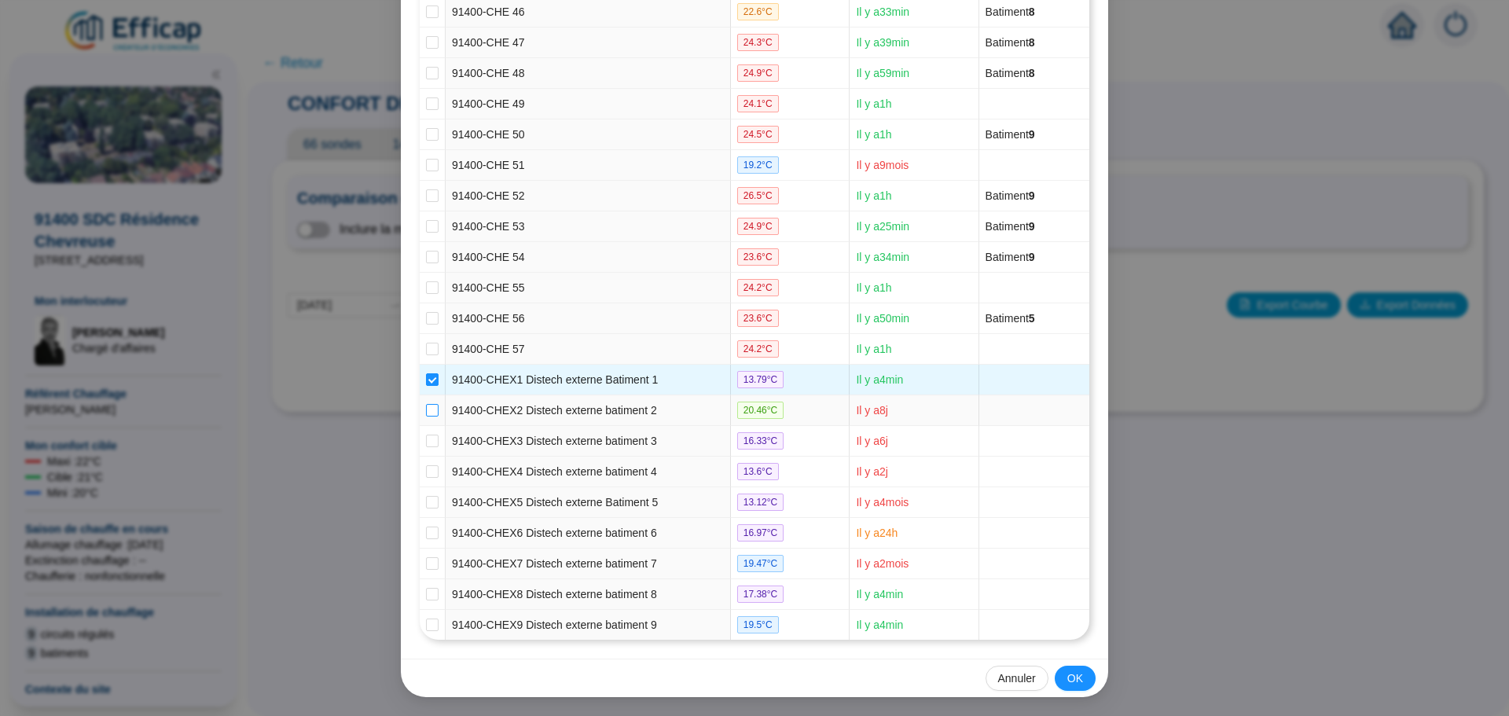
click at [426, 409] on input "checkbox" at bounding box center [432, 410] width 13 height 13
checkbox input "true"
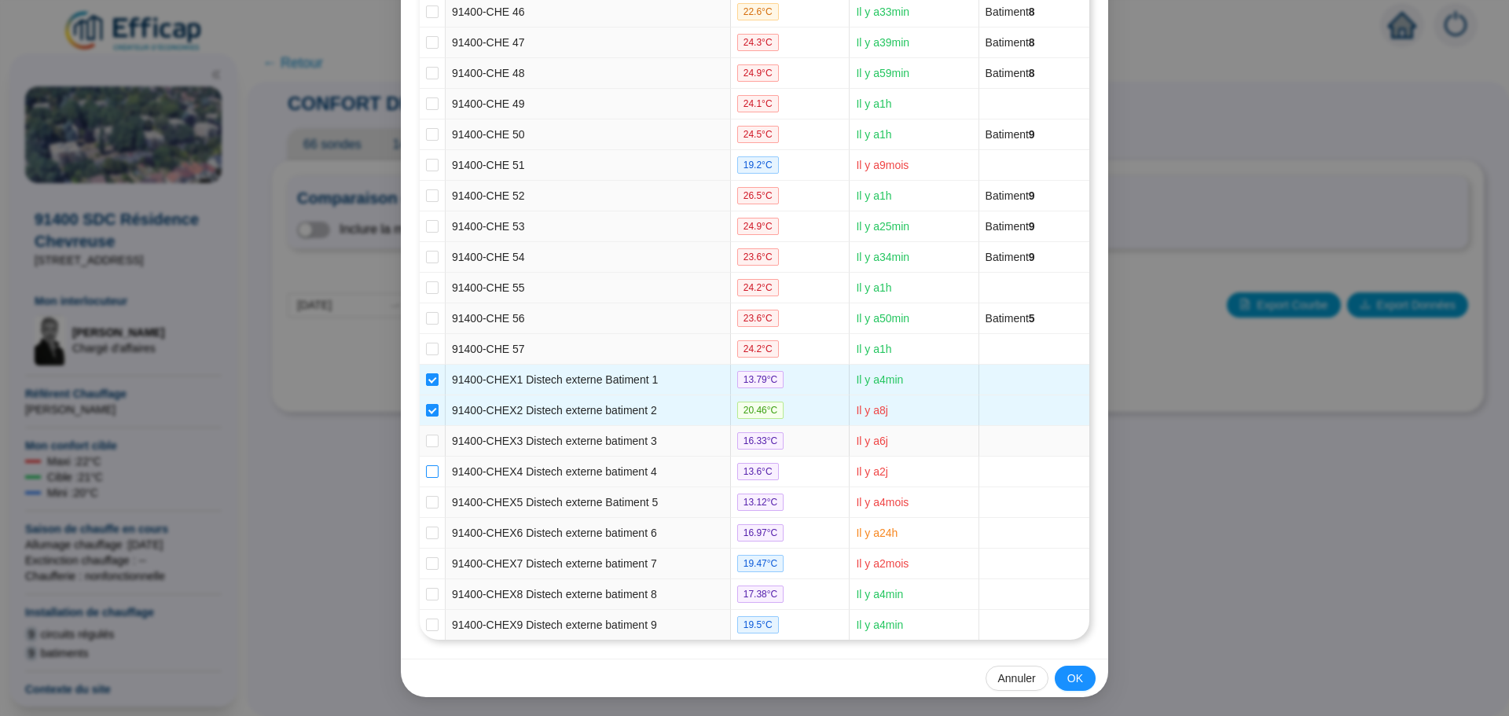
drag, startPoint x: 424, startPoint y: 440, endPoint x: 423, endPoint y: 470, distance: 29.9
click at [426, 447] on label at bounding box center [432, 441] width 13 height 17
click at [426, 447] on input "checkbox" at bounding box center [432, 441] width 13 height 13
checkbox input "true"
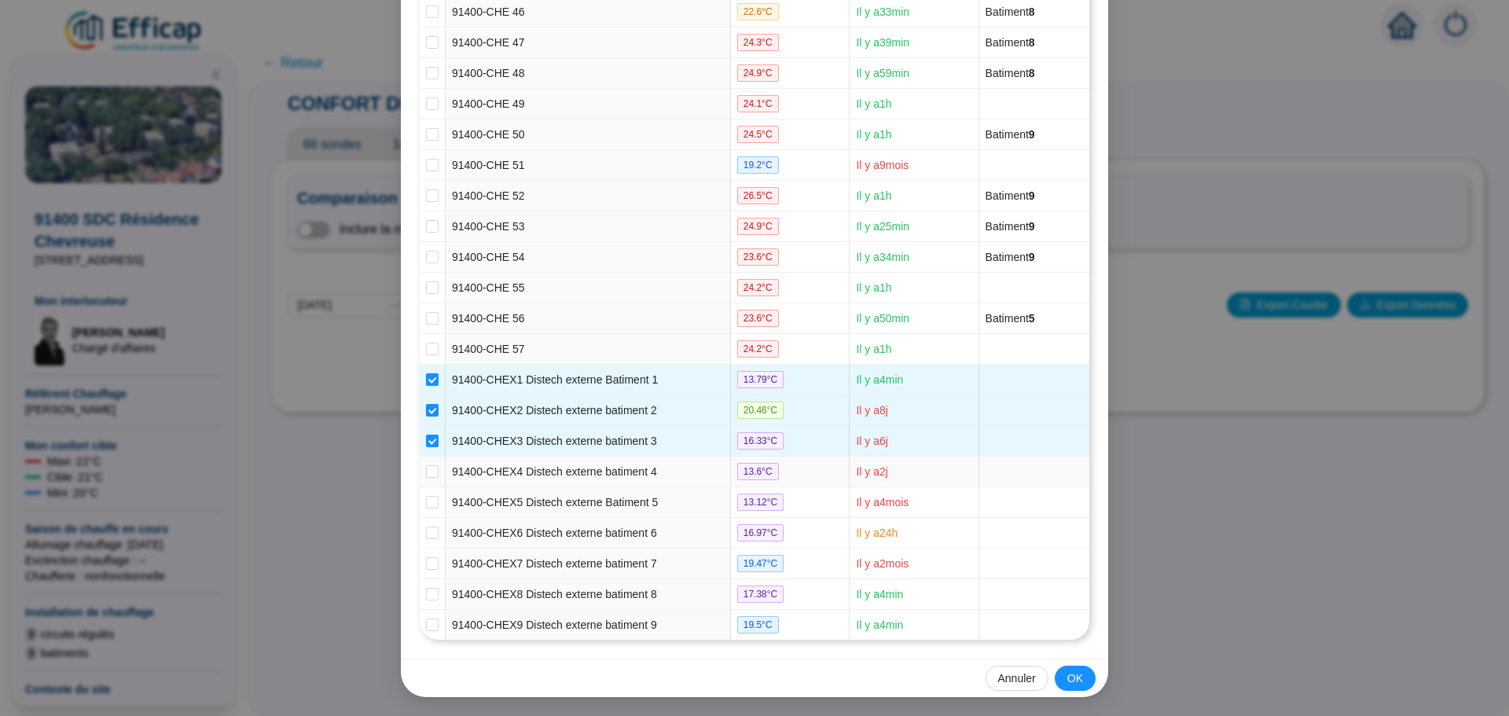
drag, startPoint x: 423, startPoint y: 471, endPoint x: 409, endPoint y: 540, distance: 70.4
click at [431, 469] on input "checkbox" at bounding box center [432, 471] width 13 height 13
checkbox input "true"
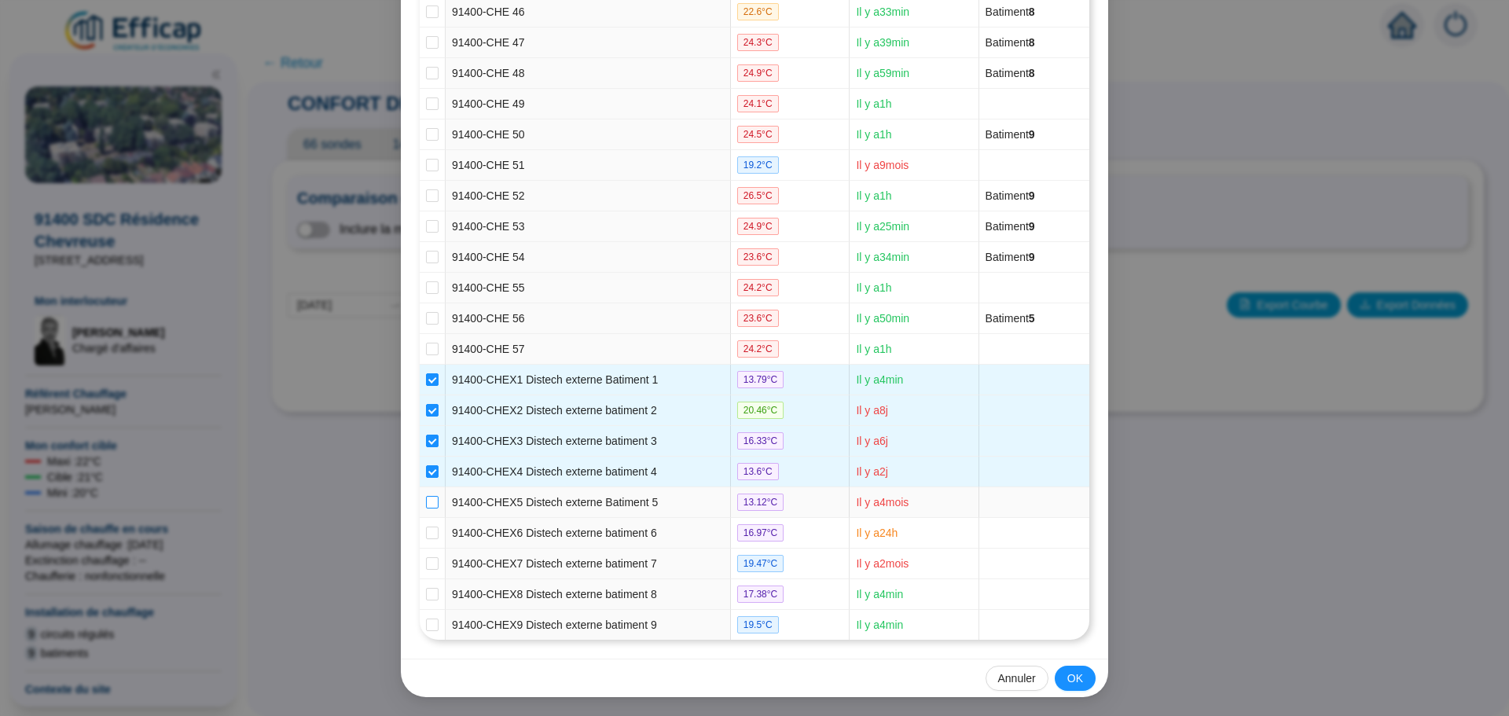
click at [426, 504] on input "checkbox" at bounding box center [432, 502] width 13 height 13
checkbox input "true"
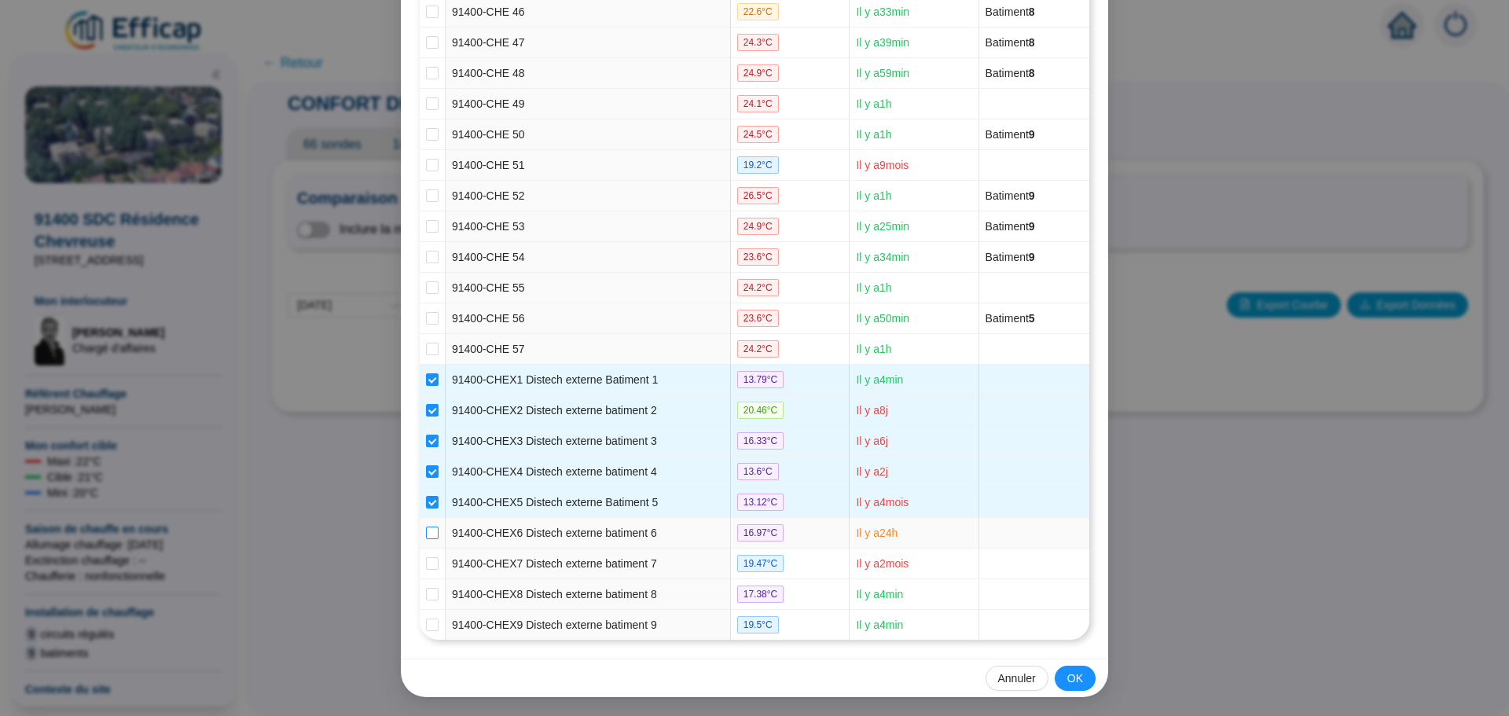
click at [426, 527] on input "checkbox" at bounding box center [432, 533] width 13 height 13
checkbox input "true"
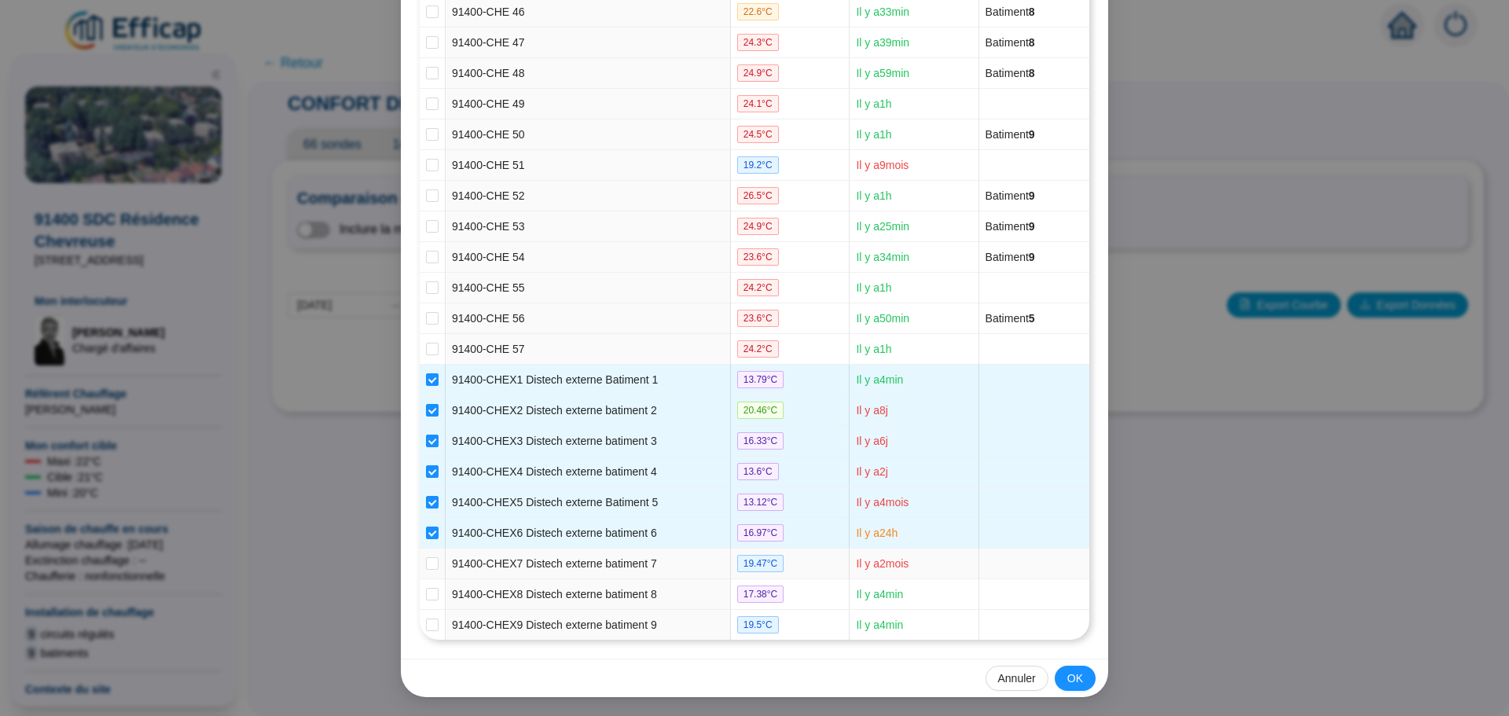
drag, startPoint x: 423, startPoint y: 563, endPoint x: 423, endPoint y: 574, distance: 11.8
click at [426, 563] on input "checkbox" at bounding box center [432, 563] width 13 height 13
checkbox input "true"
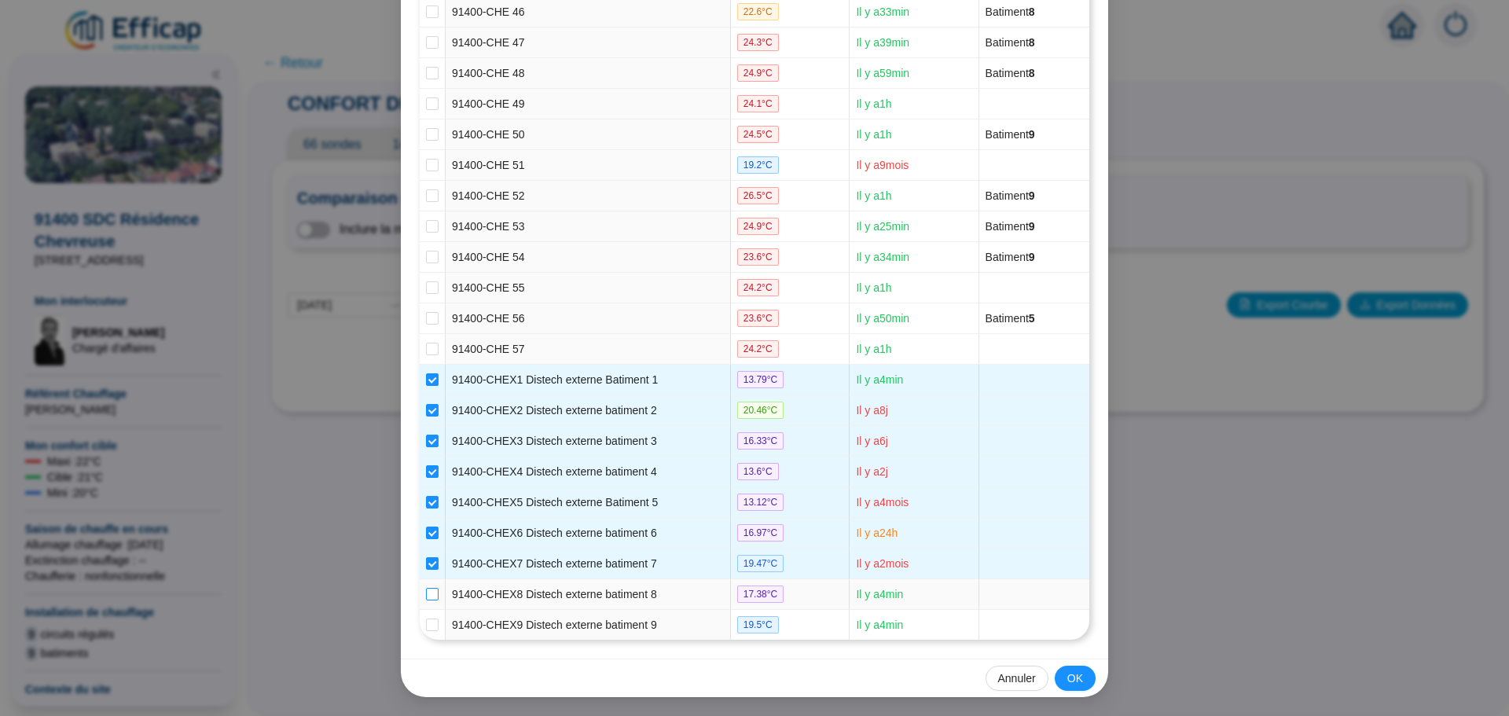
click at [426, 590] on input "checkbox" at bounding box center [432, 594] width 13 height 13
checkbox input "true"
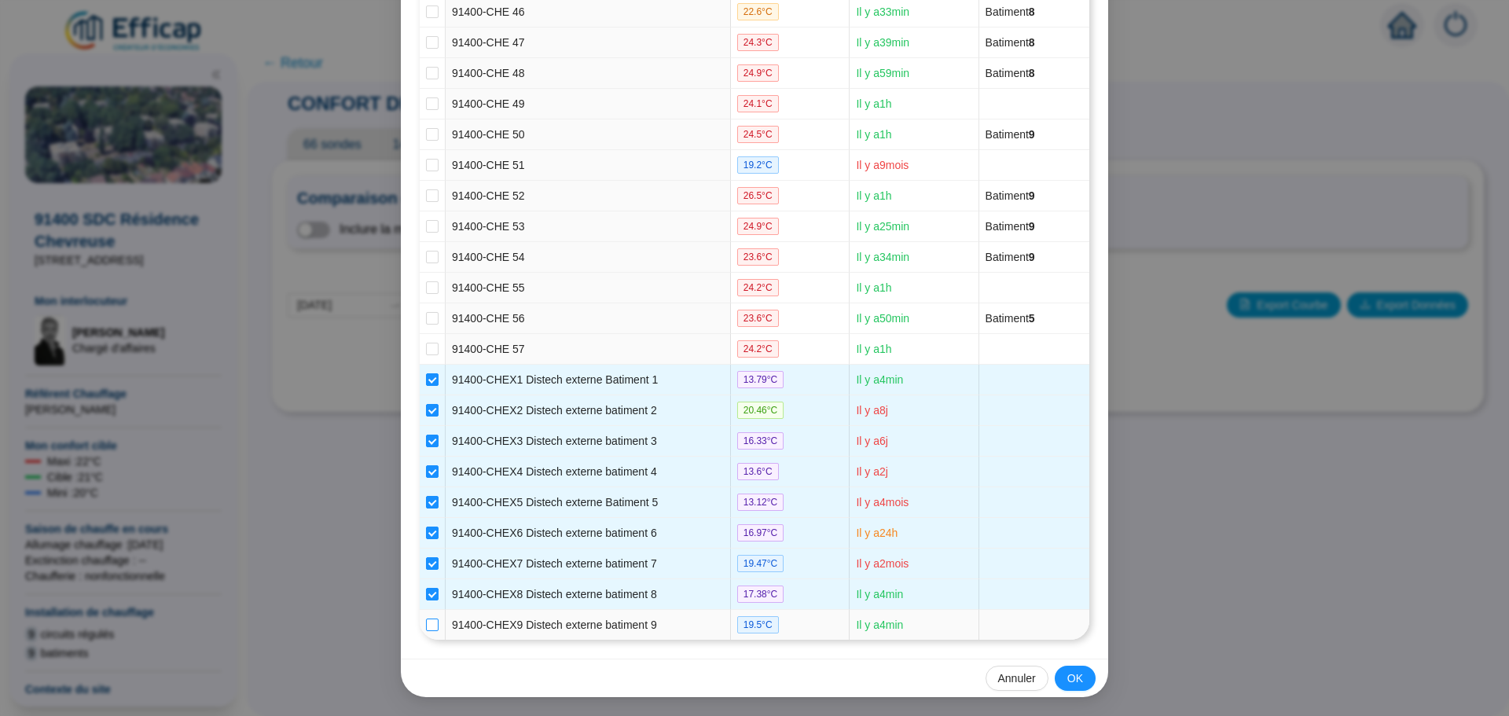
click at [426, 625] on input "checkbox" at bounding box center [432, 624] width 13 height 13
checkbox input "true"
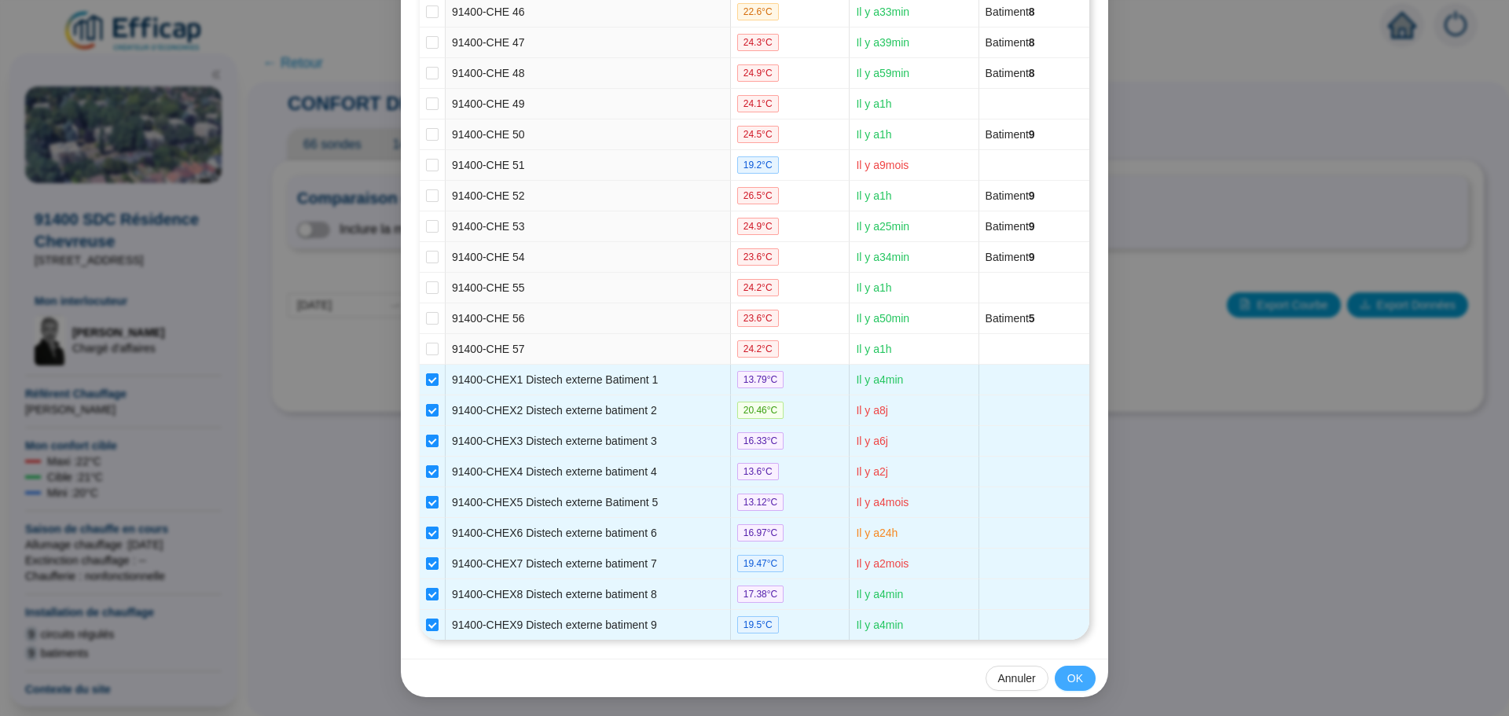
click at [1067, 678] on span "OK" at bounding box center [1075, 678] width 16 height 17
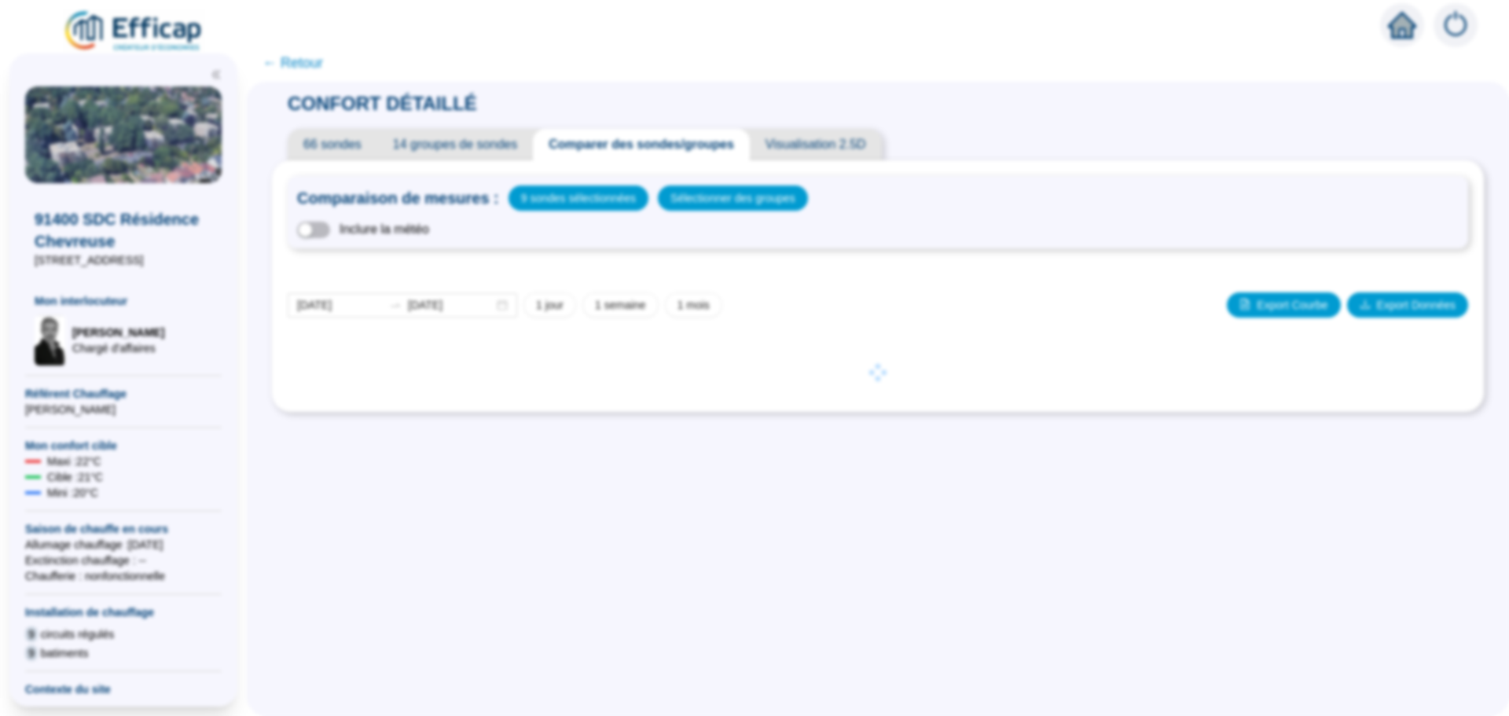
scroll to position [1530, 0]
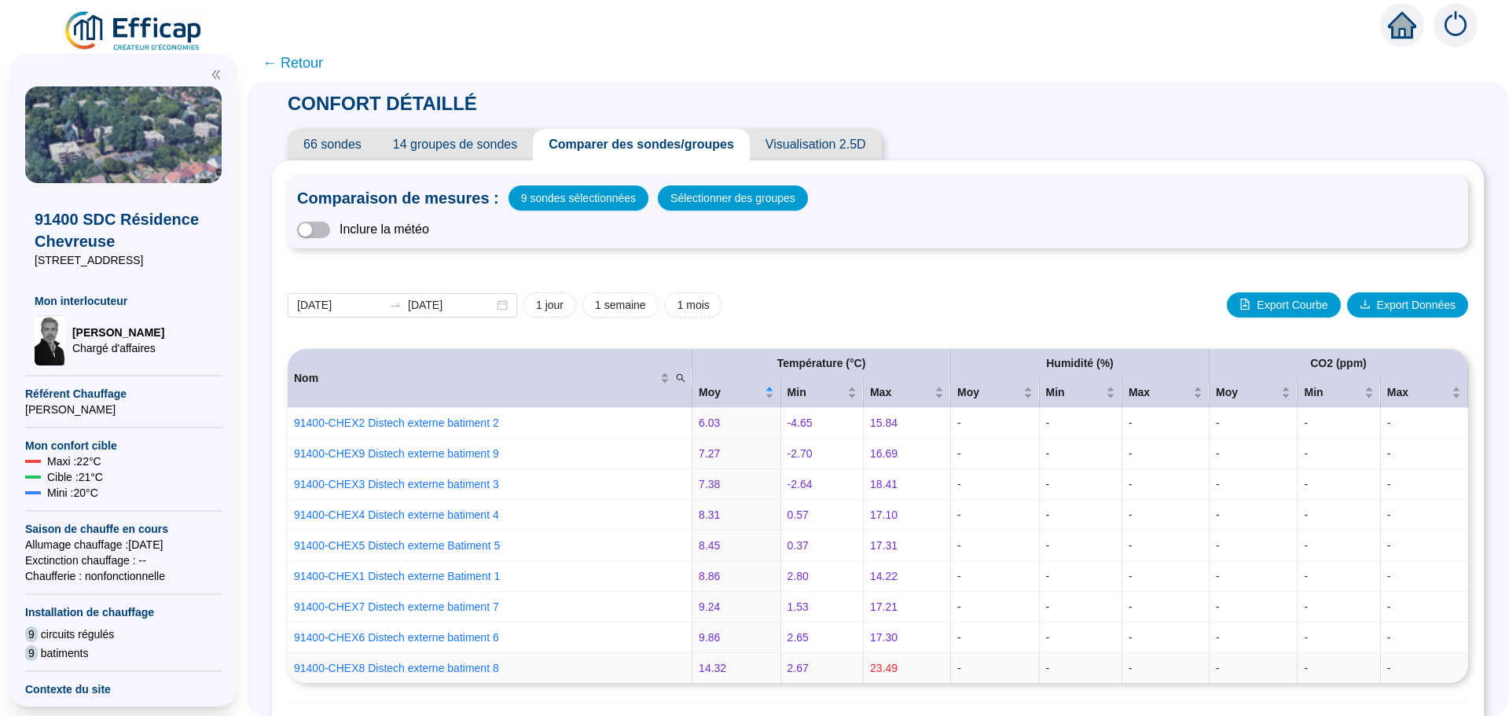
drag, startPoint x: 1063, startPoint y: 677, endPoint x: 949, endPoint y: 334, distance: 361.3
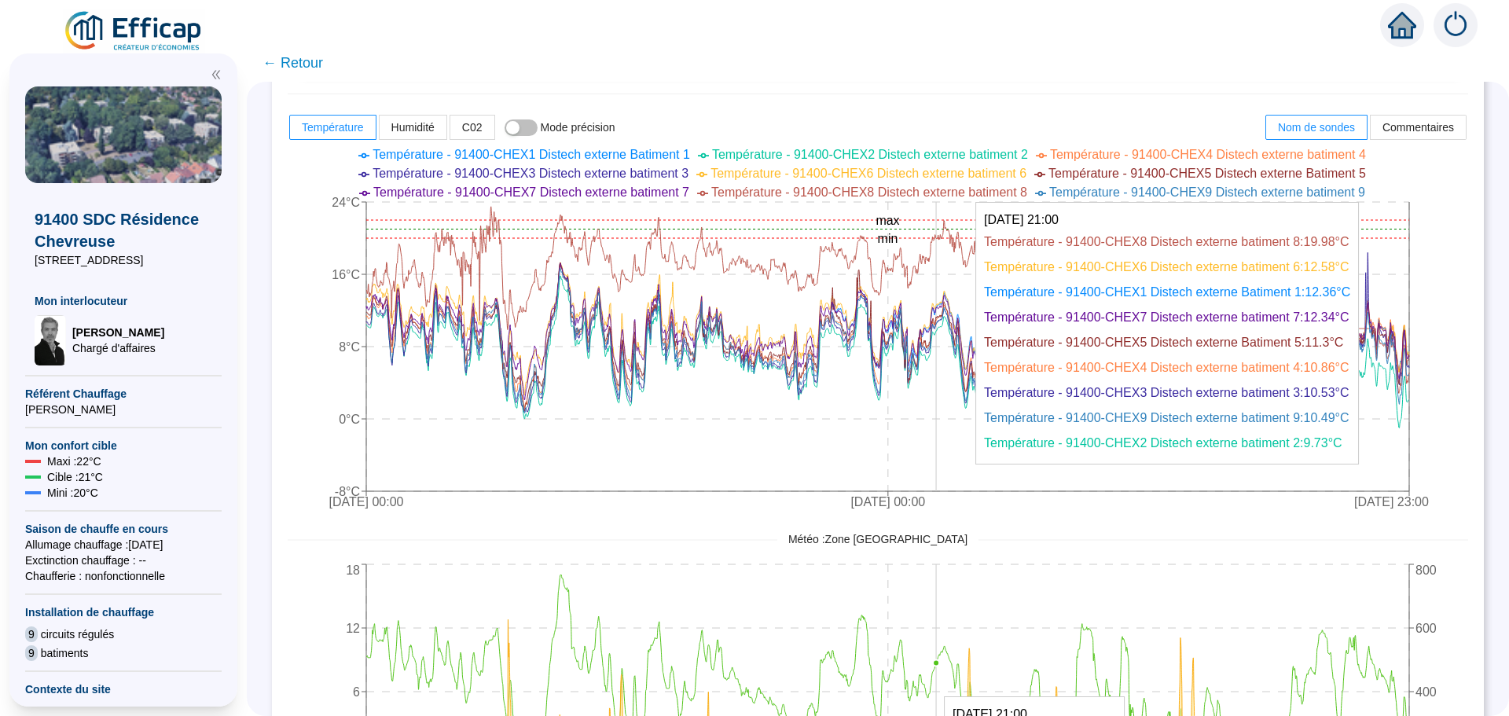
scroll to position [707, 0]
